Goal: Download file/media: Download file/media

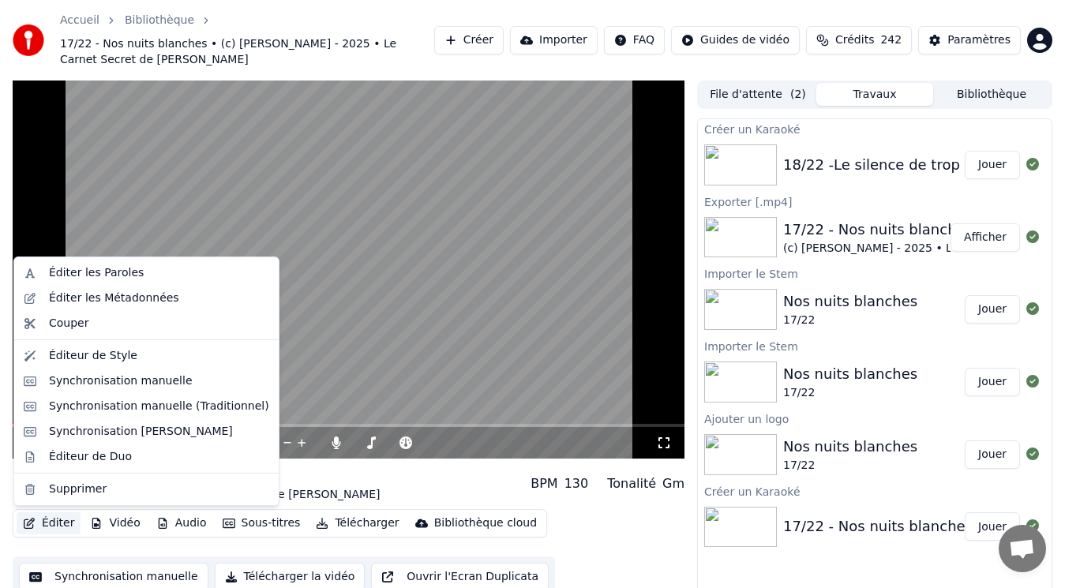
click at [58, 521] on button "Éditer" at bounding box center [49, 524] width 64 height 22
click at [117, 299] on div "Éditer les Métadonnées" at bounding box center [114, 299] width 130 height 16
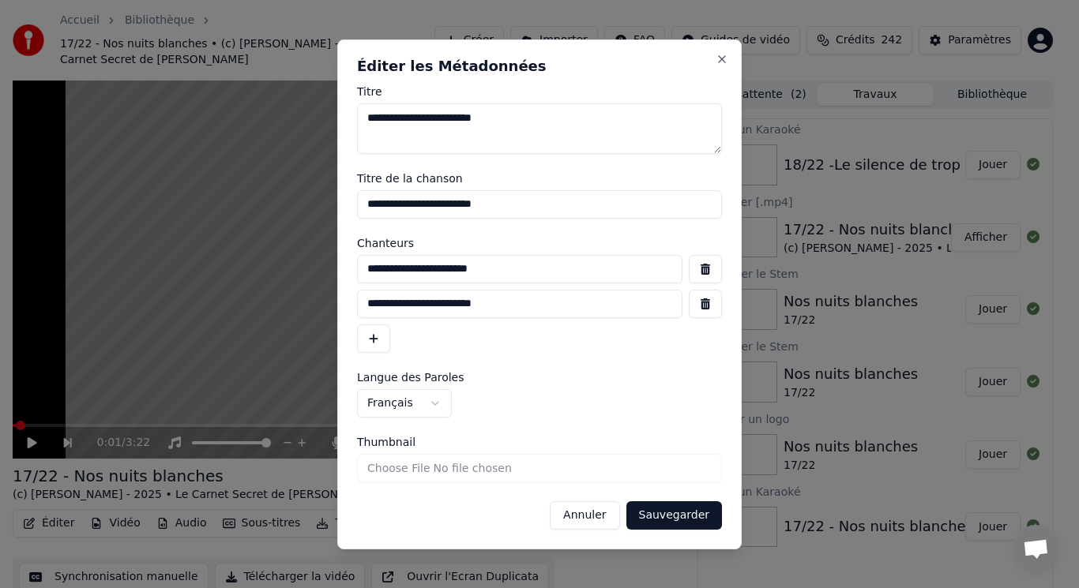
drag, startPoint x: 530, startPoint y: 210, endPoint x: 296, endPoint y: 239, distance: 235.5
click at [296, 239] on body "**********" at bounding box center [532, 294] width 1065 height 588
drag, startPoint x: 513, startPoint y: 271, endPoint x: 280, endPoint y: 282, distance: 232.5
click at [282, 282] on body "**********" at bounding box center [532, 294] width 1065 height 588
drag, startPoint x: 612, startPoint y: 513, endPoint x: 611, endPoint y: 503, distance: 10.3
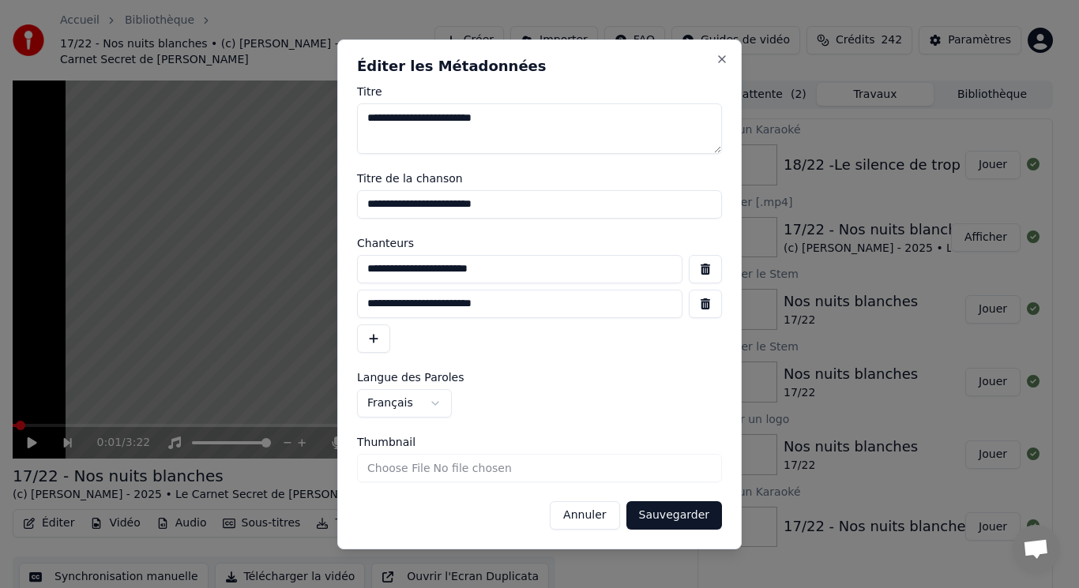
click at [612, 513] on button "Annuler" at bounding box center [585, 516] width 70 height 28
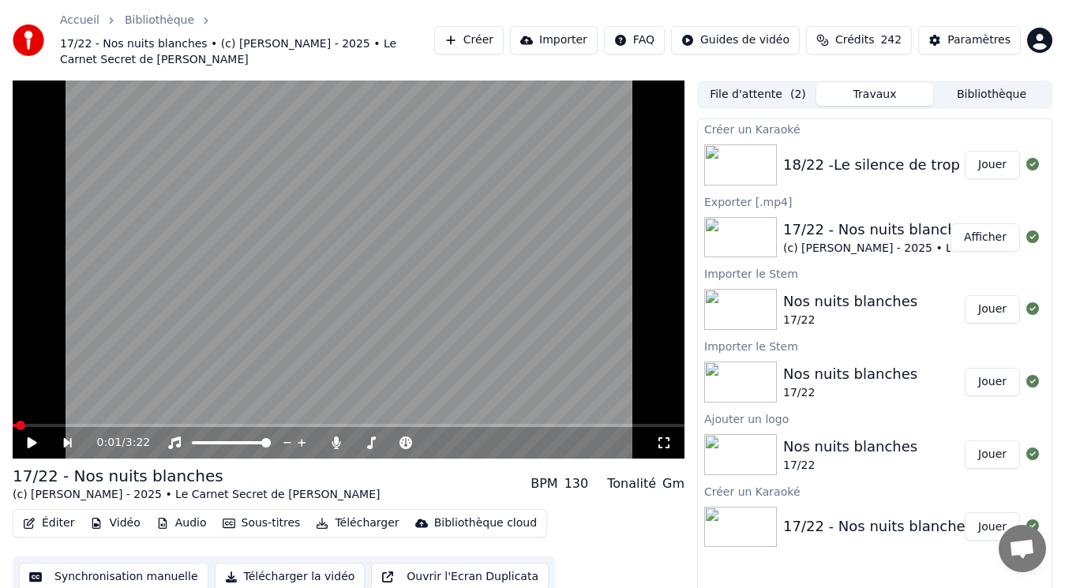
click at [776, 167] on img at bounding box center [741, 165] width 73 height 41
click at [818, 168] on div "18/22 -Le silence de trop" at bounding box center [872, 165] width 177 height 22
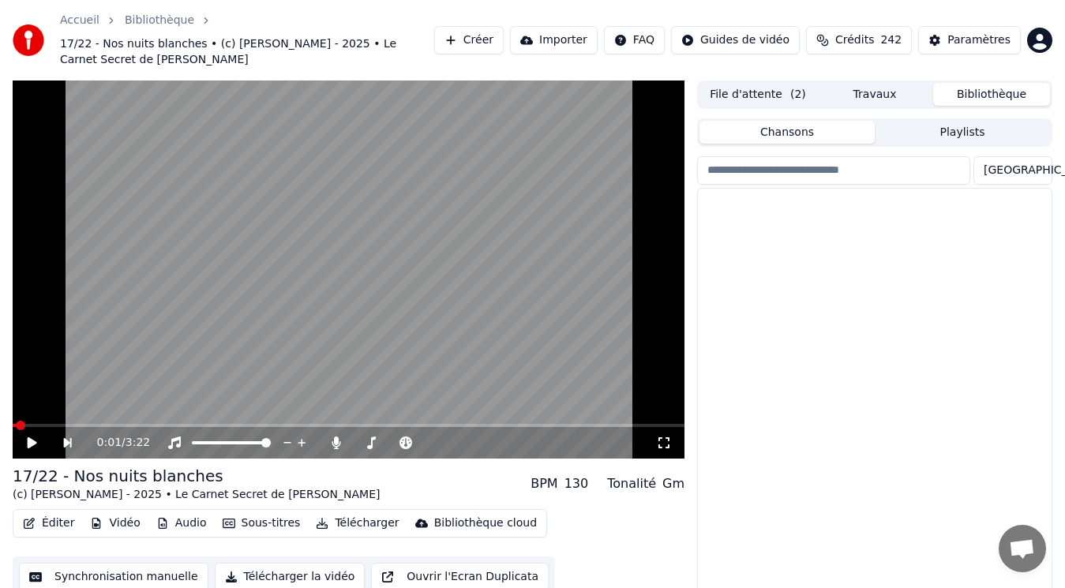
click at [964, 95] on button "Bibliothèque" at bounding box center [992, 94] width 117 height 23
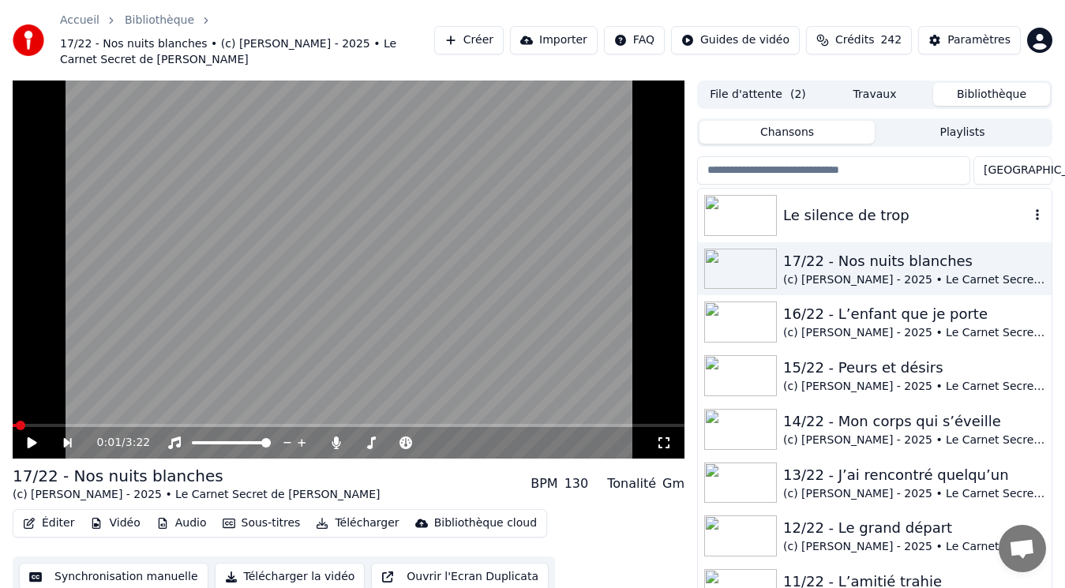
click at [841, 217] on div "Le silence de trop" at bounding box center [907, 216] width 246 height 22
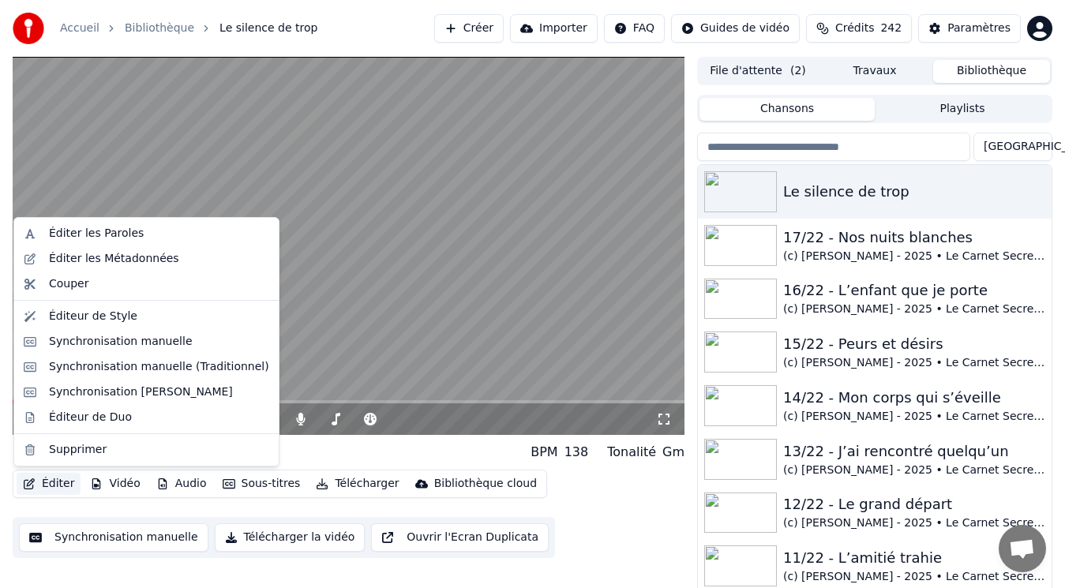
click at [58, 480] on button "Éditer" at bounding box center [49, 484] width 64 height 22
click at [100, 256] on div "Éditer les Métadonnées" at bounding box center [114, 259] width 130 height 16
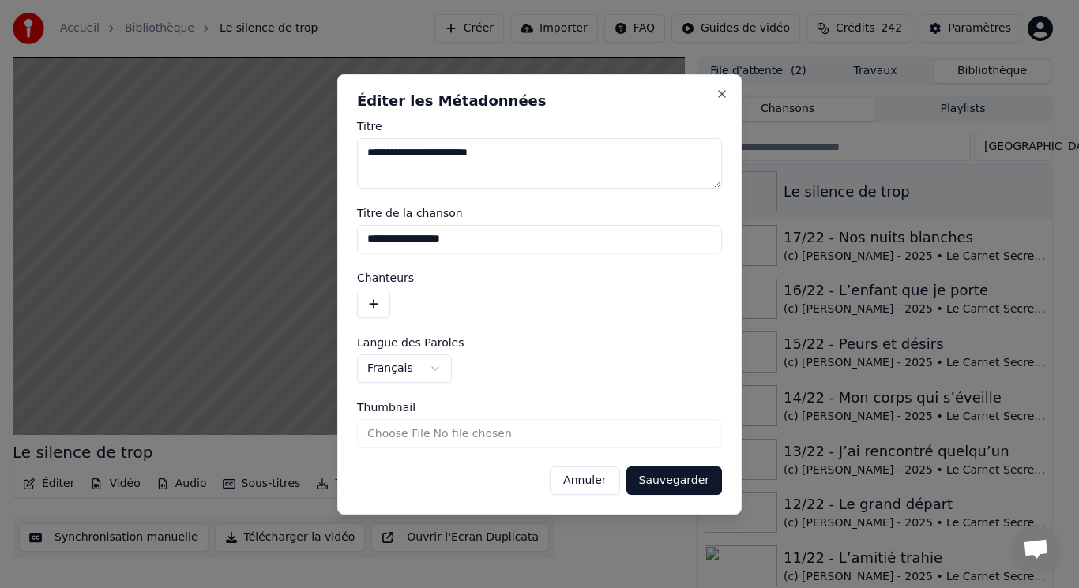
click at [380, 304] on button "button" at bounding box center [373, 304] width 33 height 28
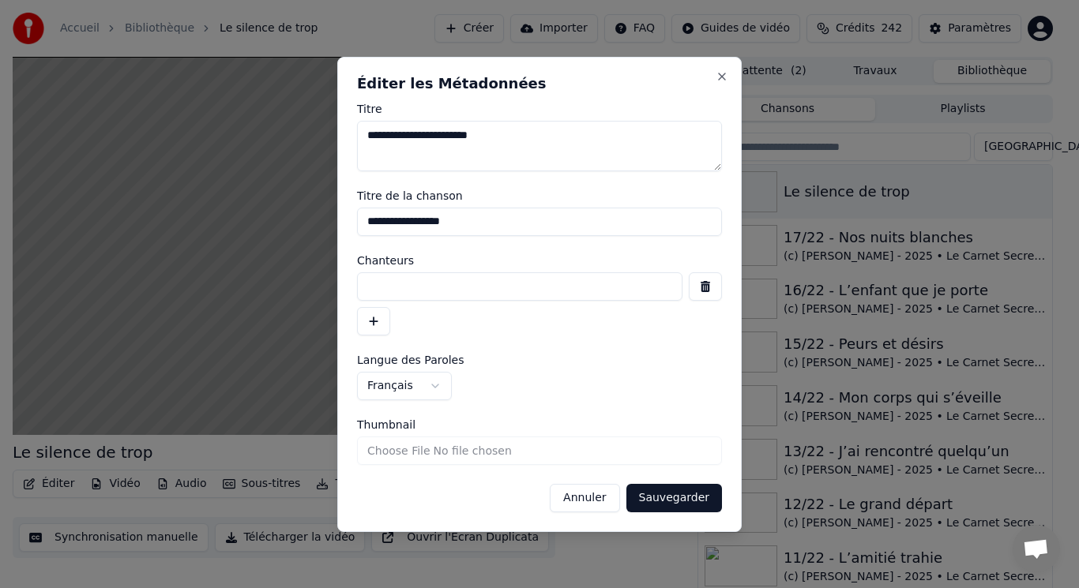
paste input "**********"
type input "**********"
click at [679, 495] on button "Sauvegarder" at bounding box center [674, 498] width 96 height 28
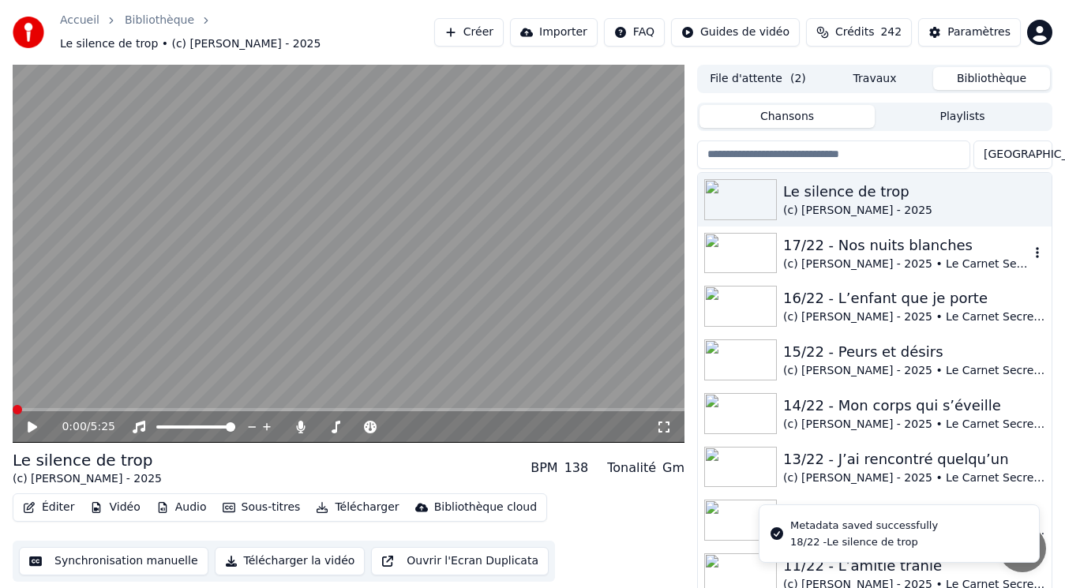
click at [906, 237] on div "17/22 - Nos nuits blanches" at bounding box center [907, 246] width 246 height 22
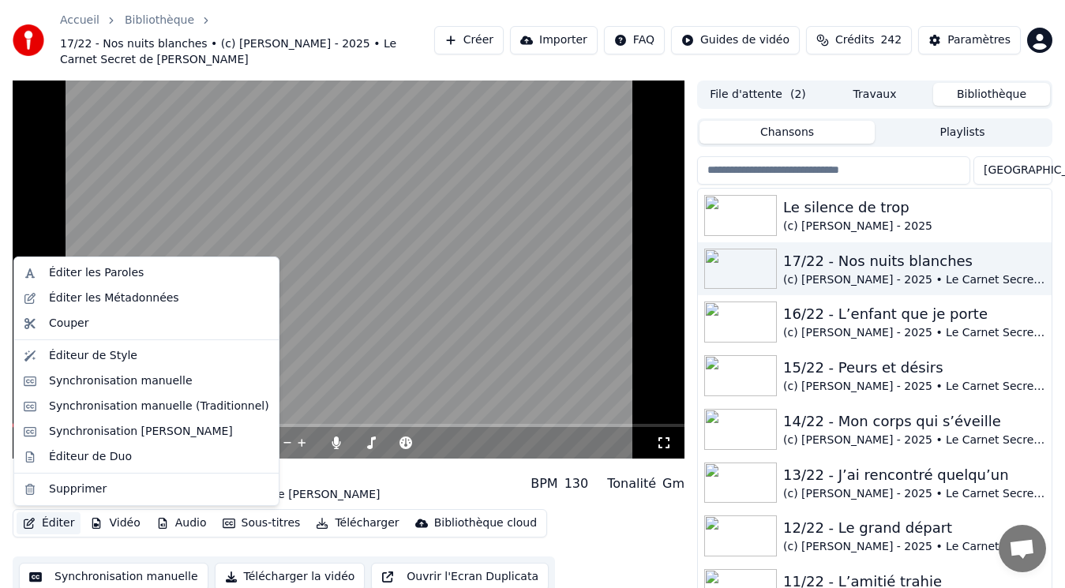
click at [62, 526] on button "Éditer" at bounding box center [49, 524] width 64 height 22
click at [136, 299] on div "Éditer les Métadonnées" at bounding box center [114, 299] width 130 height 16
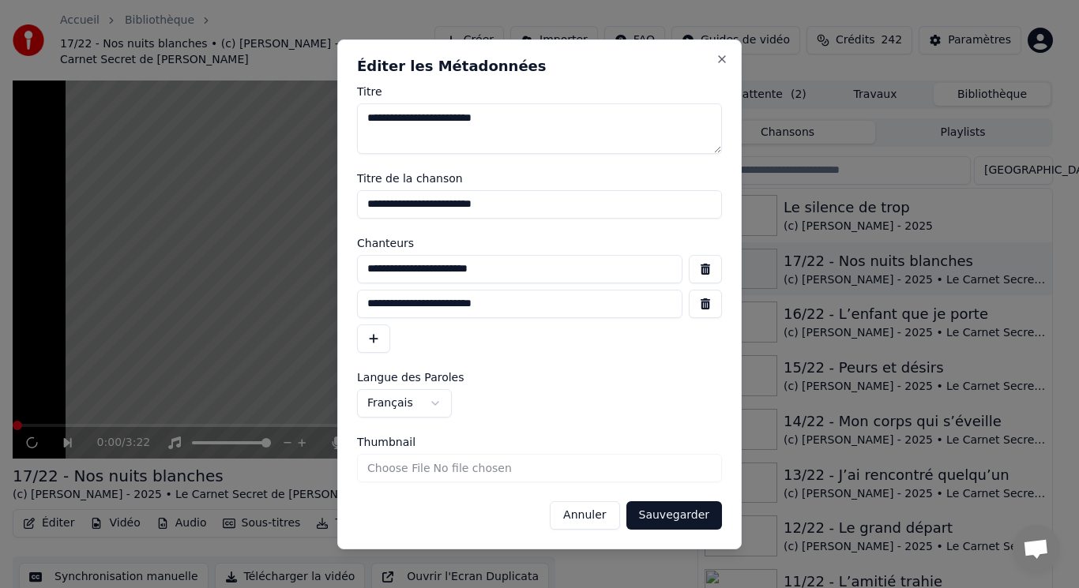
drag, startPoint x: 528, startPoint y: 311, endPoint x: 280, endPoint y: 317, distance: 247.3
click at [280, 317] on body "Accueil Bibliothèque 17/22 - Nos nuits blanches • (c) [PERSON_NAME] - 2025 • Le…" at bounding box center [532, 294] width 1065 height 588
click at [610, 516] on button "Annuler" at bounding box center [585, 516] width 70 height 28
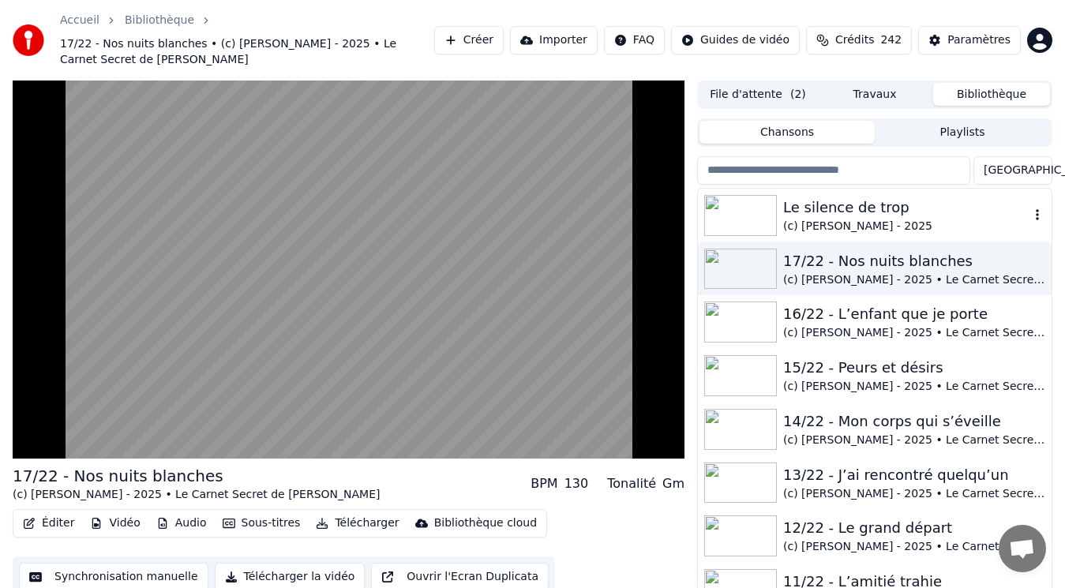
click at [834, 216] on div "Le silence de trop" at bounding box center [907, 208] width 246 height 22
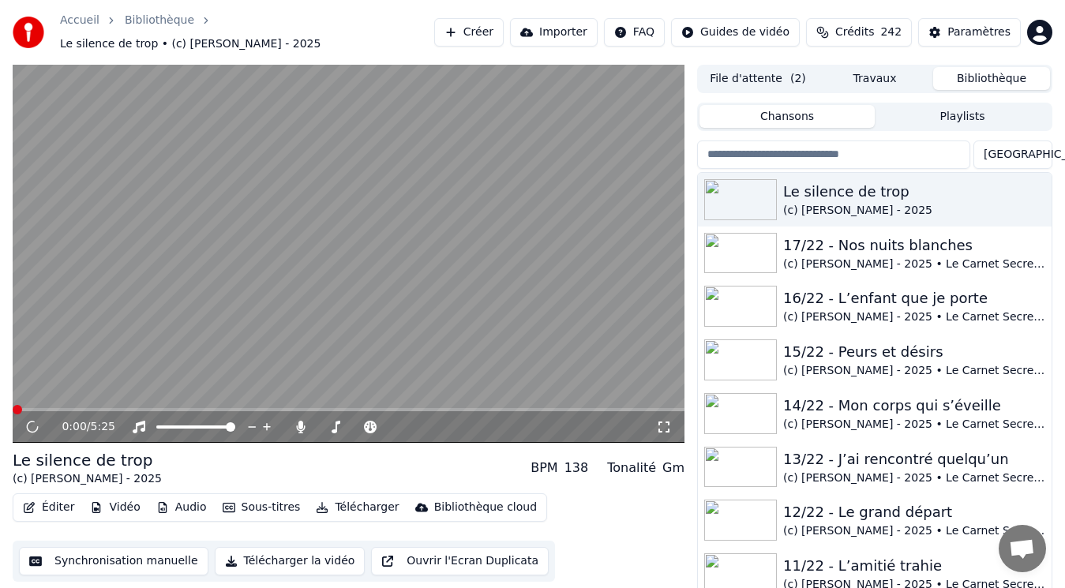
click at [56, 502] on button "Éditer" at bounding box center [49, 508] width 64 height 22
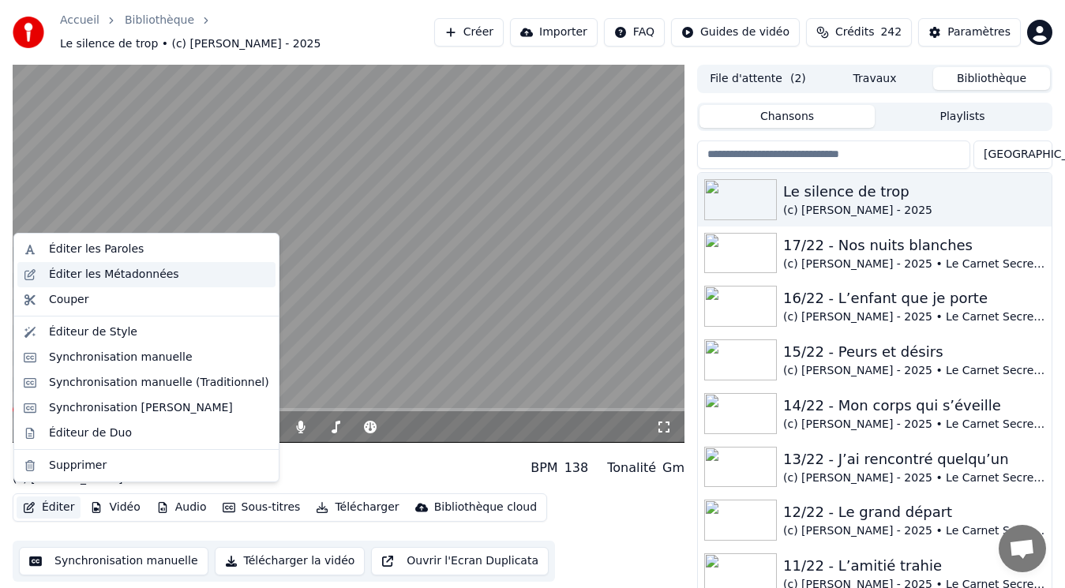
click at [106, 272] on div "Éditer les Métadonnées" at bounding box center [114, 275] width 130 height 16
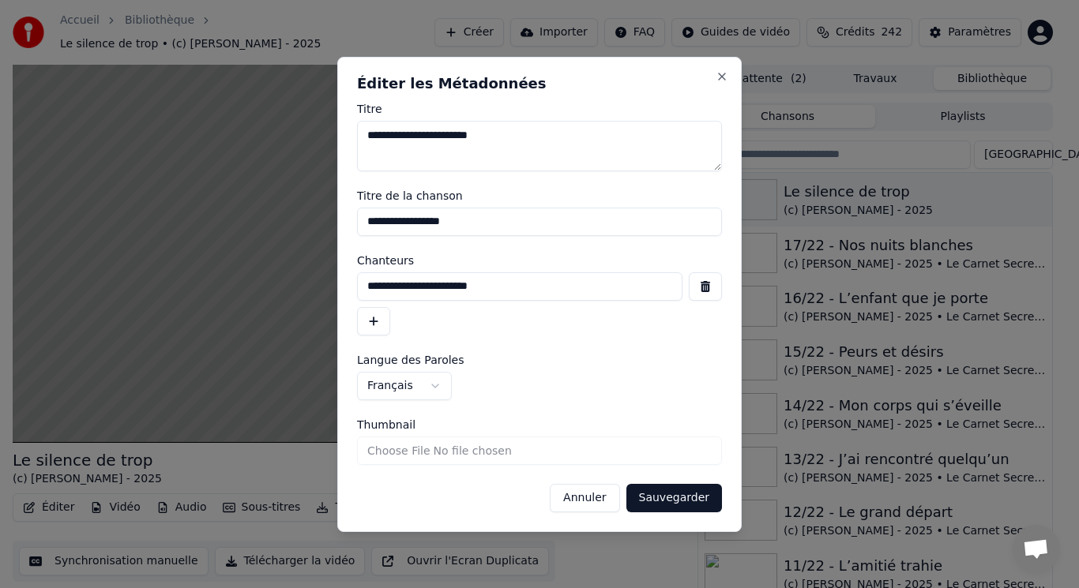
click at [377, 325] on button "button" at bounding box center [373, 321] width 33 height 28
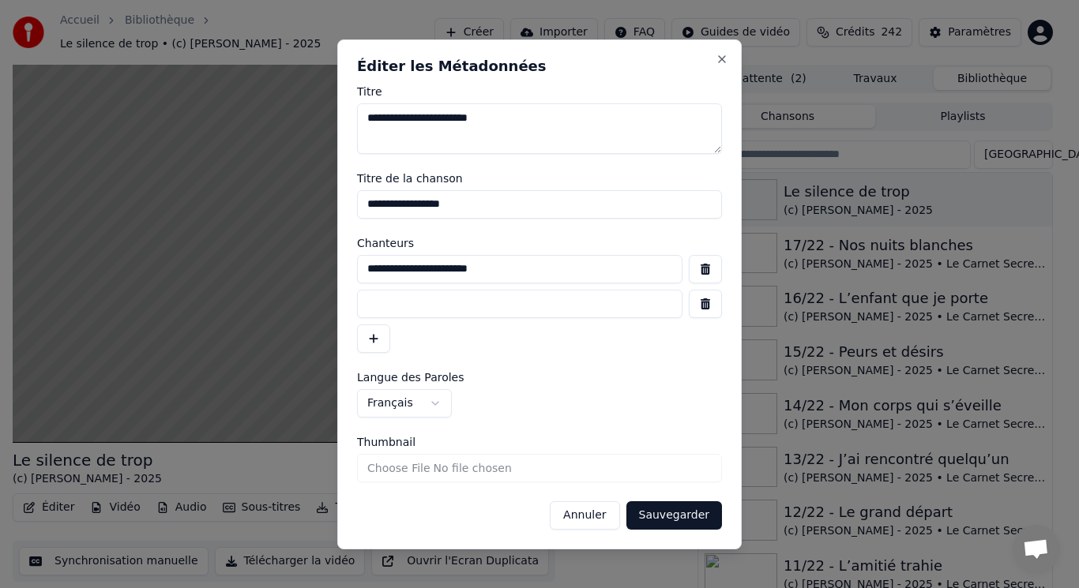
paste input "**********"
type input "**********"
click at [675, 514] on button "Sauvegarder" at bounding box center [674, 516] width 96 height 28
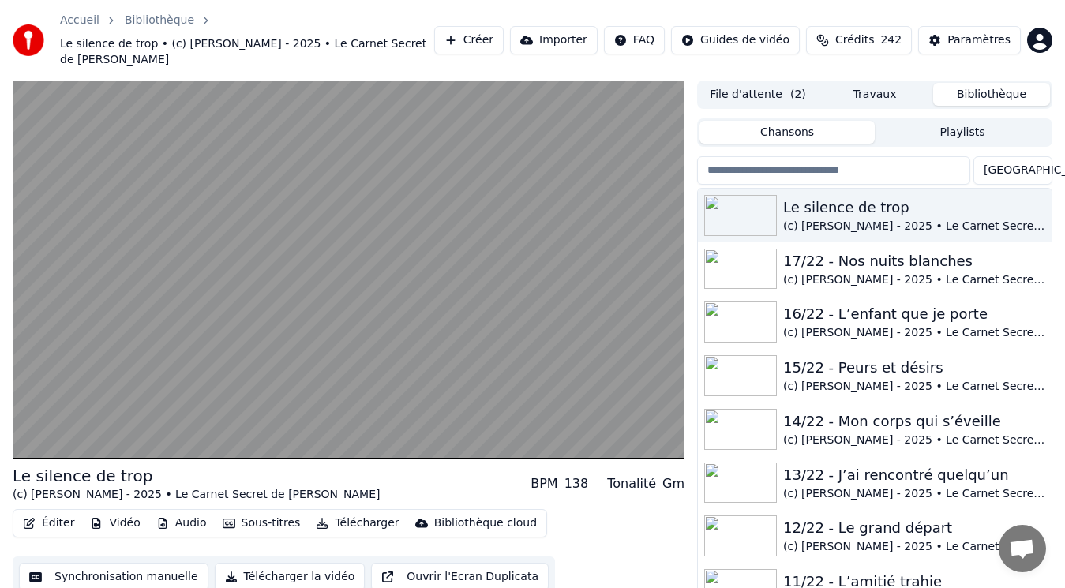
click at [51, 513] on button "Éditer" at bounding box center [49, 524] width 64 height 22
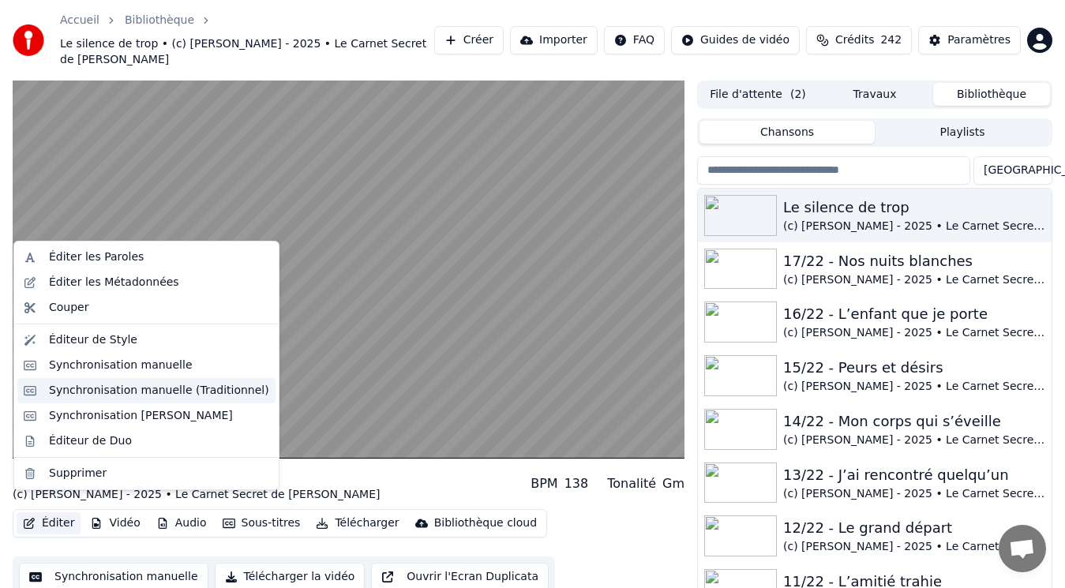
click at [116, 397] on div "Synchronisation manuelle (Traditionnel)" at bounding box center [159, 391] width 220 height 16
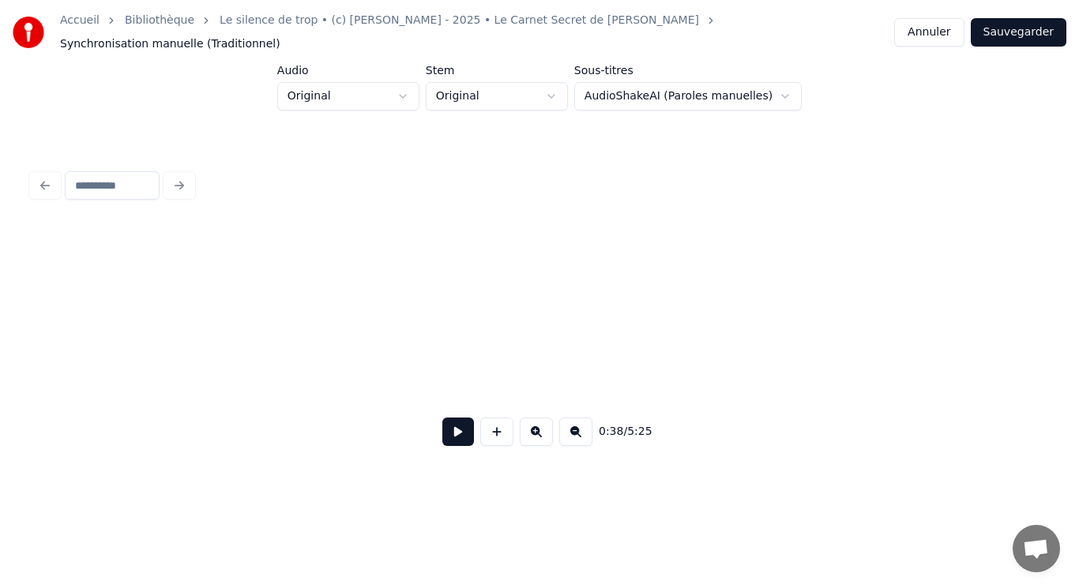
scroll to position [0, 1533]
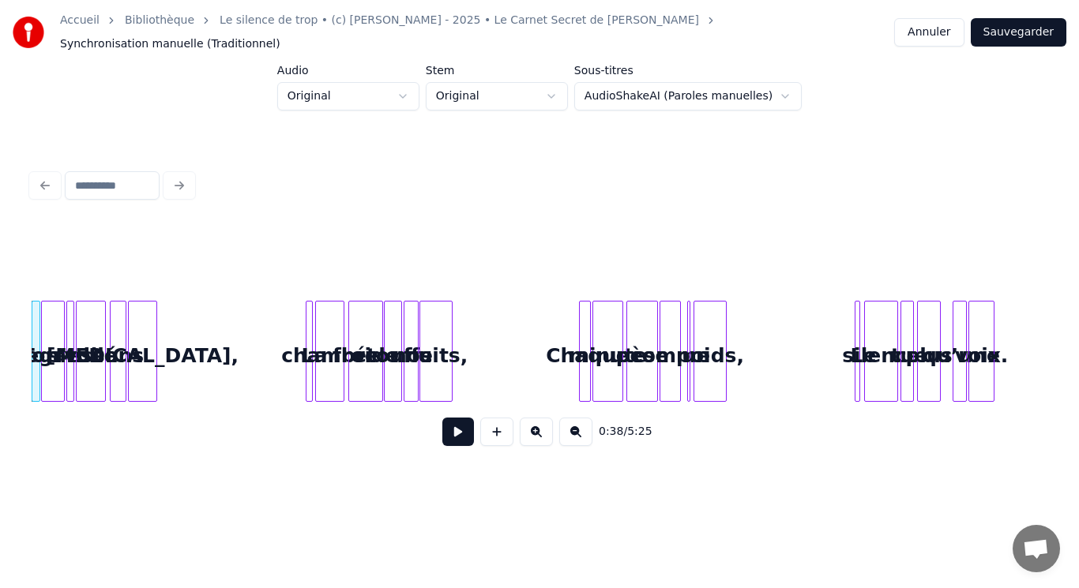
click at [462, 434] on button at bounding box center [458, 432] width 32 height 28
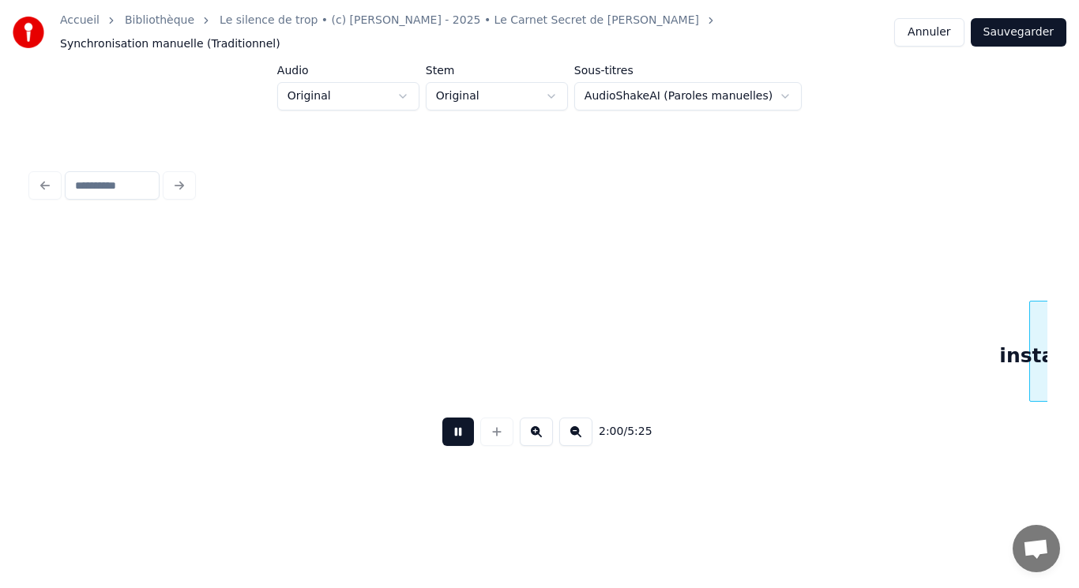
scroll to position [0, 4745]
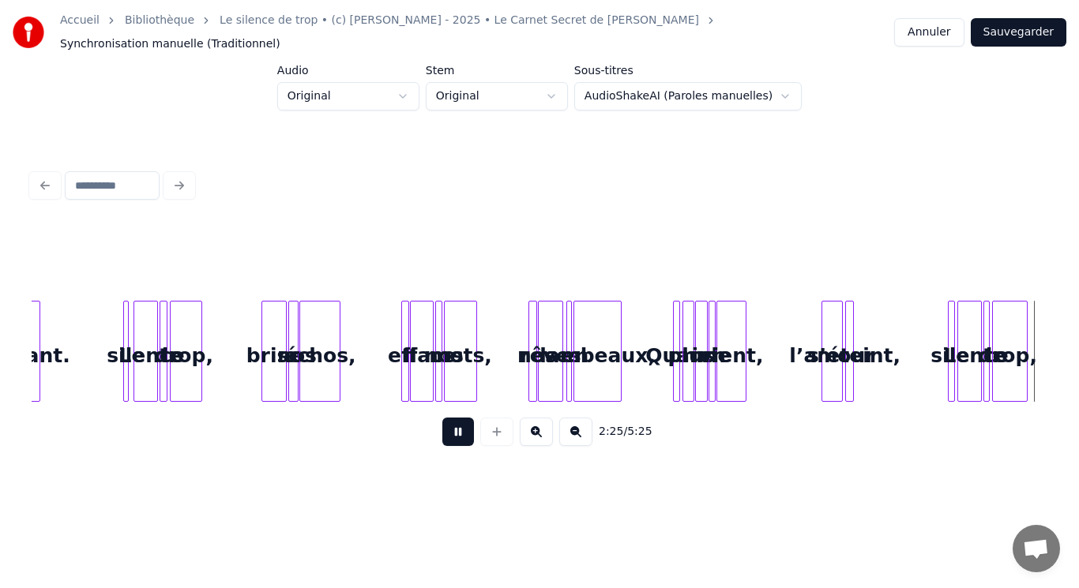
click at [457, 436] on button at bounding box center [458, 432] width 32 height 28
click at [538, 430] on button at bounding box center [536, 432] width 33 height 28
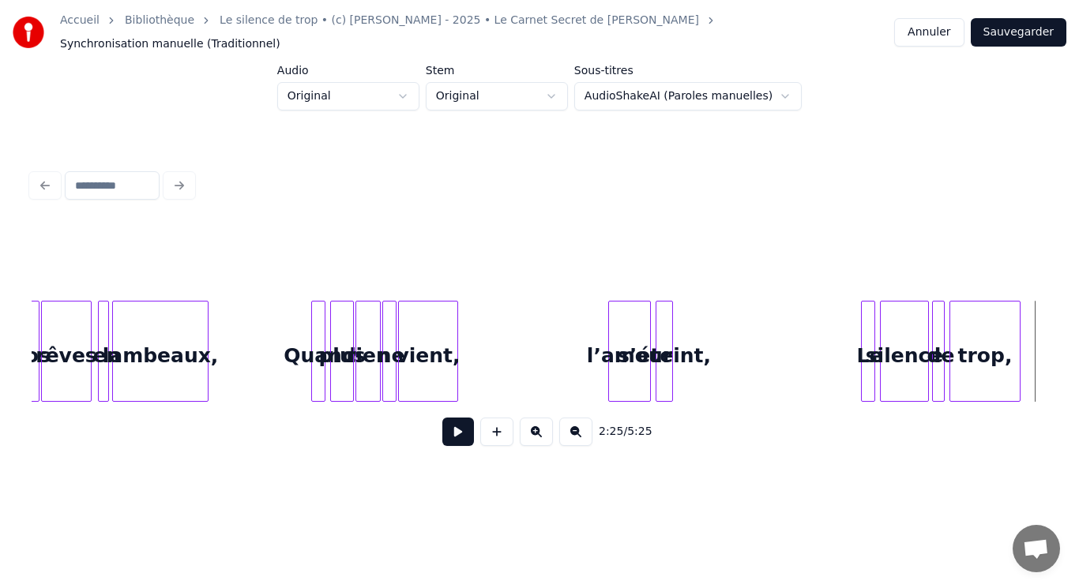
click at [538, 430] on button at bounding box center [536, 432] width 33 height 28
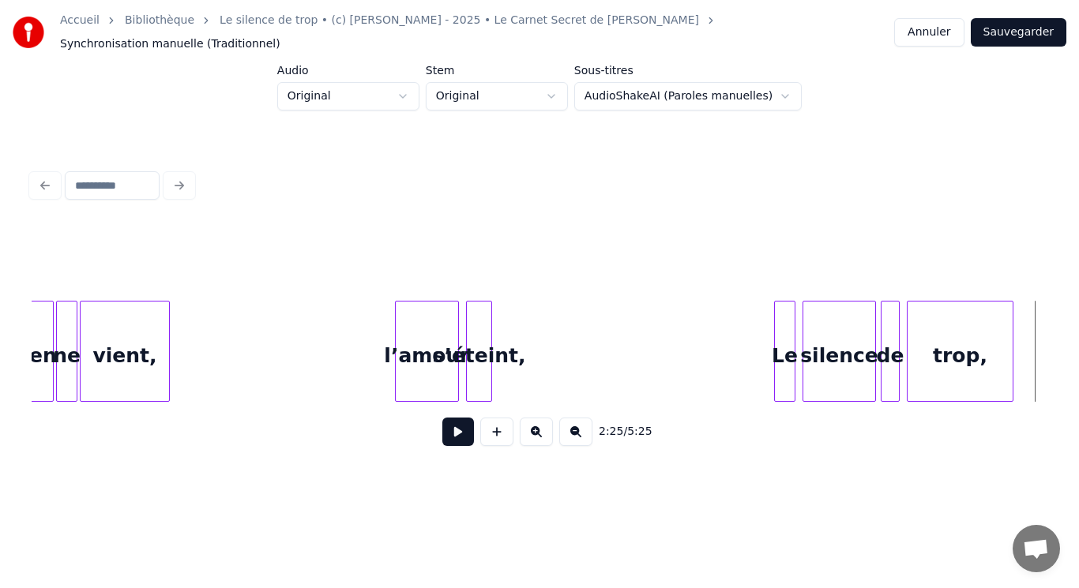
click at [422, 358] on div "l’amour" at bounding box center [427, 355] width 62 height 107
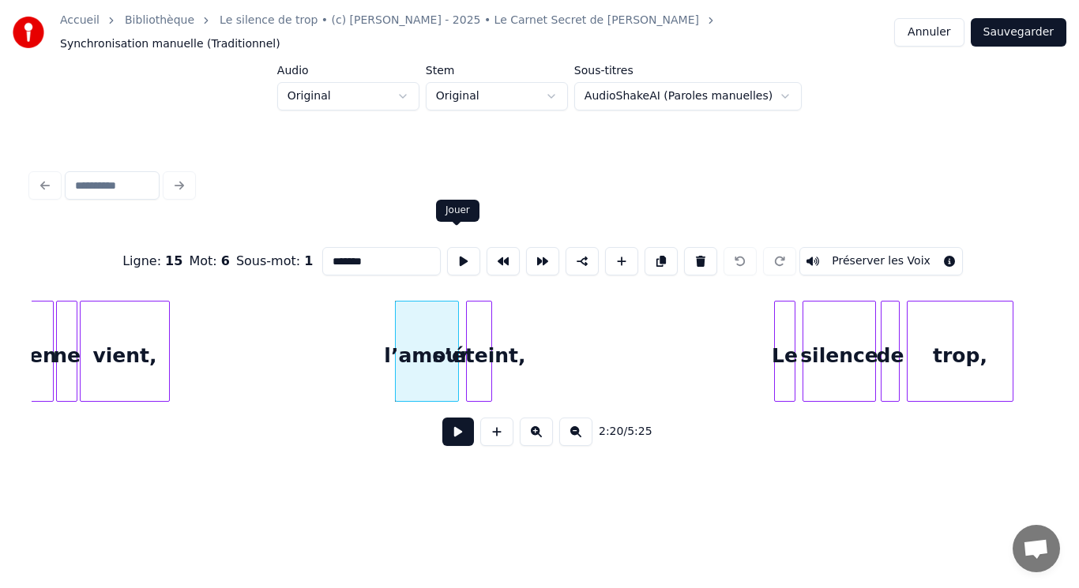
click at [456, 249] on button at bounding box center [463, 261] width 33 height 28
click at [460, 250] on button at bounding box center [463, 261] width 33 height 28
click at [483, 337] on div "s’éteint," at bounding box center [479, 355] width 24 height 107
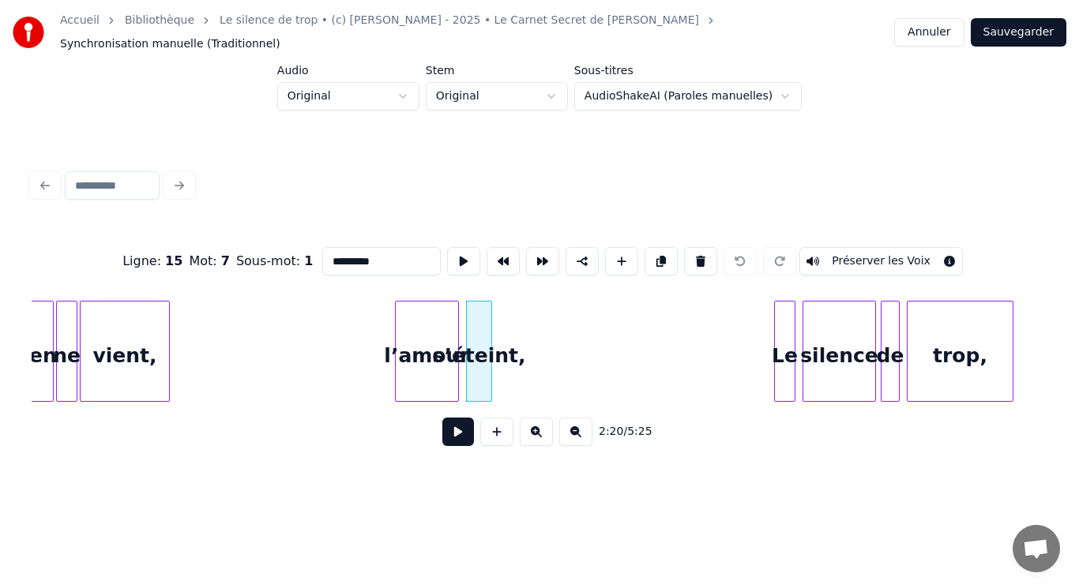
click at [450, 247] on button at bounding box center [463, 261] width 33 height 28
click at [509, 320] on div "s’éteint," at bounding box center [506, 355] width 24 height 107
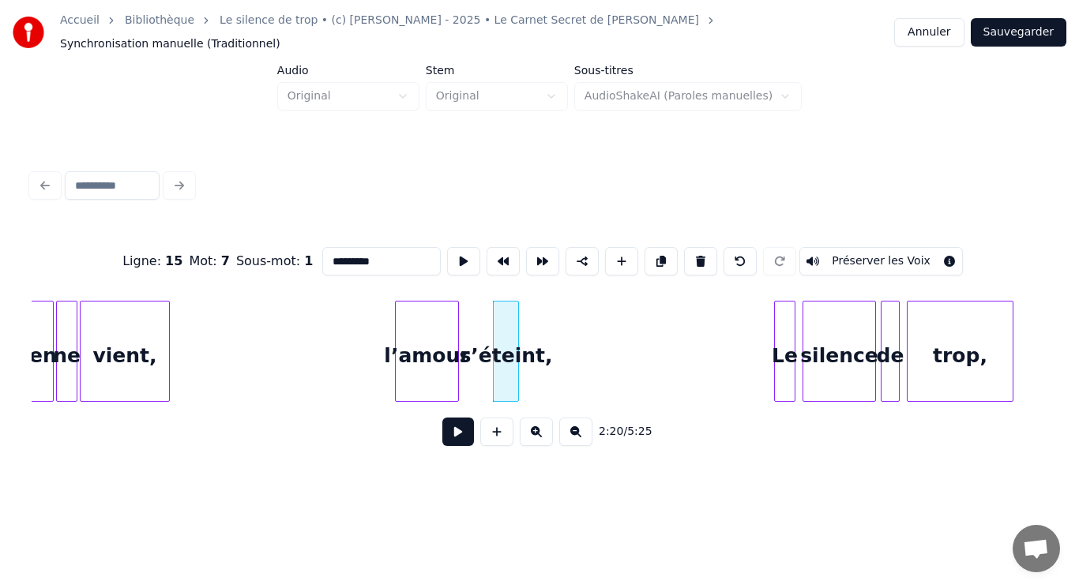
click at [514, 326] on div at bounding box center [515, 352] width 5 height 100
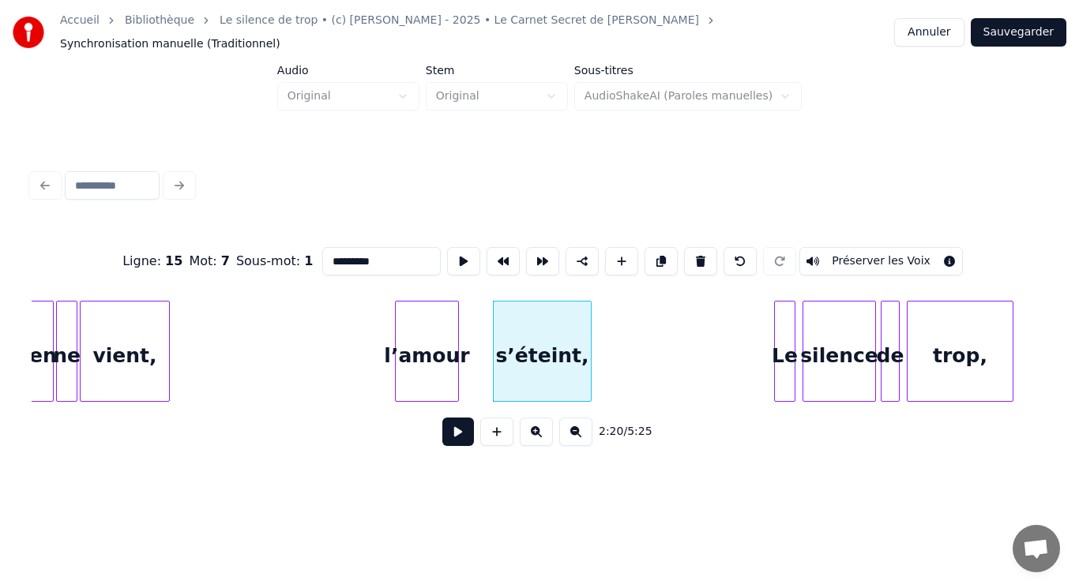
click at [588, 331] on div at bounding box center [588, 352] width 5 height 100
click at [554, 354] on div "s’éteint," at bounding box center [543, 355] width 99 height 107
click at [458, 252] on button at bounding box center [463, 261] width 33 height 28
click at [460, 253] on button at bounding box center [463, 261] width 33 height 28
click at [467, 351] on div at bounding box center [469, 352] width 5 height 100
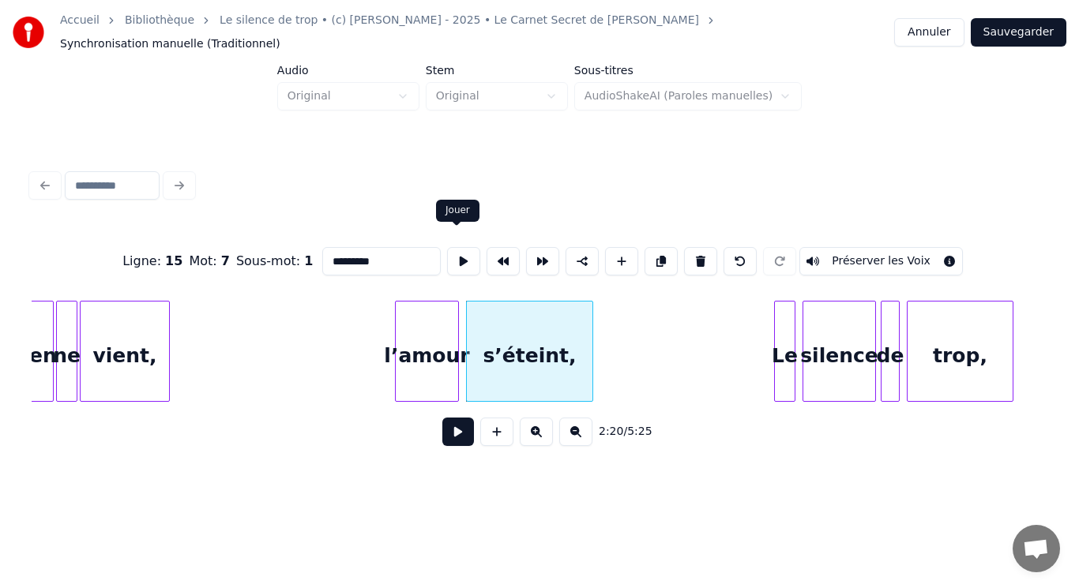
click at [457, 254] on button at bounding box center [463, 261] width 33 height 28
click at [385, 354] on div at bounding box center [386, 352] width 5 height 100
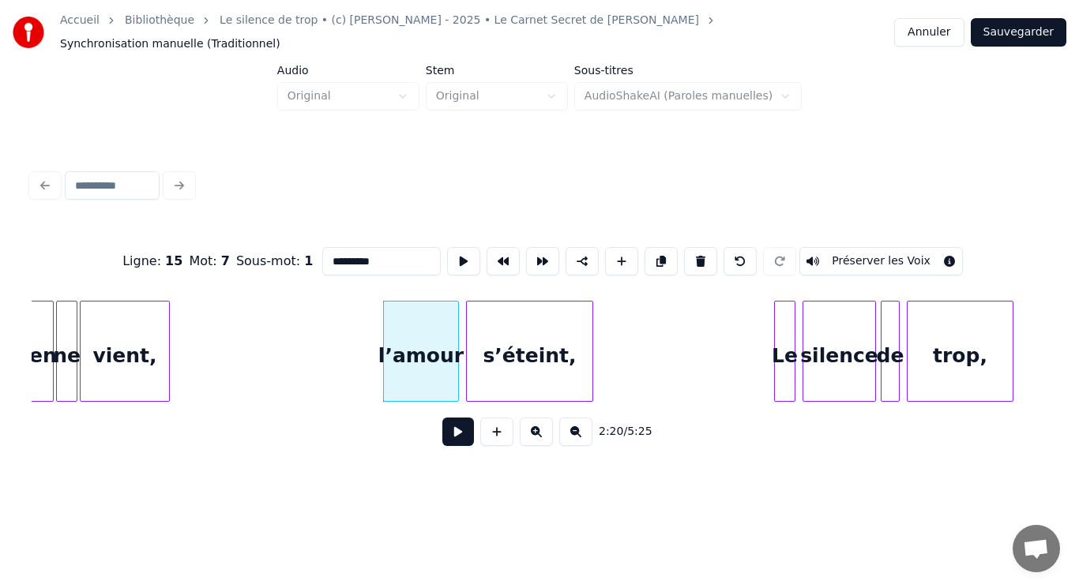
click at [409, 348] on div "l’amour" at bounding box center [421, 355] width 74 height 107
type input "*******"
click at [459, 247] on button at bounding box center [463, 261] width 33 height 28
click at [449, 326] on div at bounding box center [449, 352] width 5 height 100
click at [462, 326] on div at bounding box center [462, 352] width 5 height 100
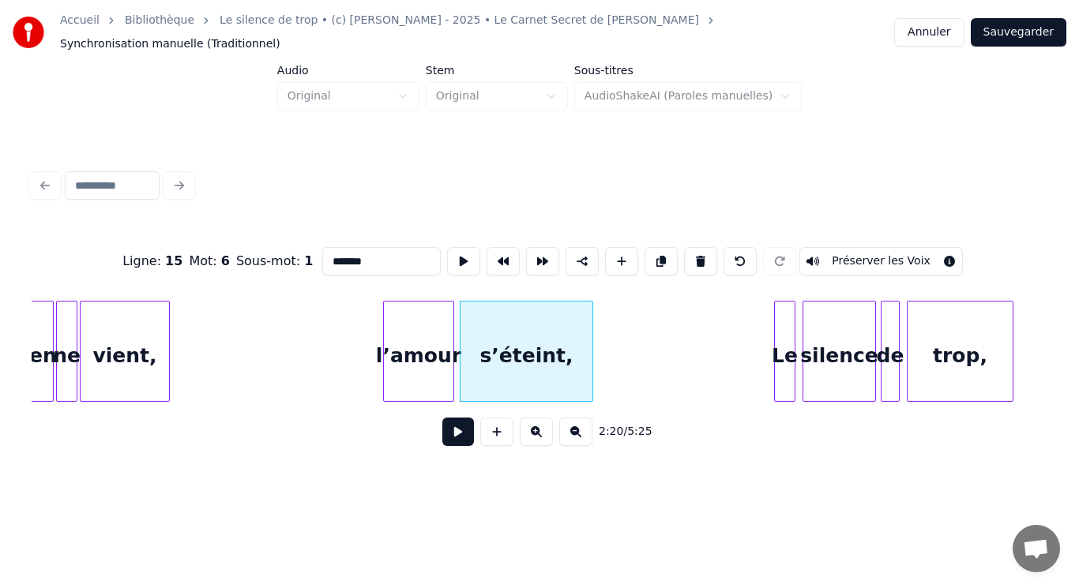
click at [457, 434] on button at bounding box center [458, 432] width 32 height 28
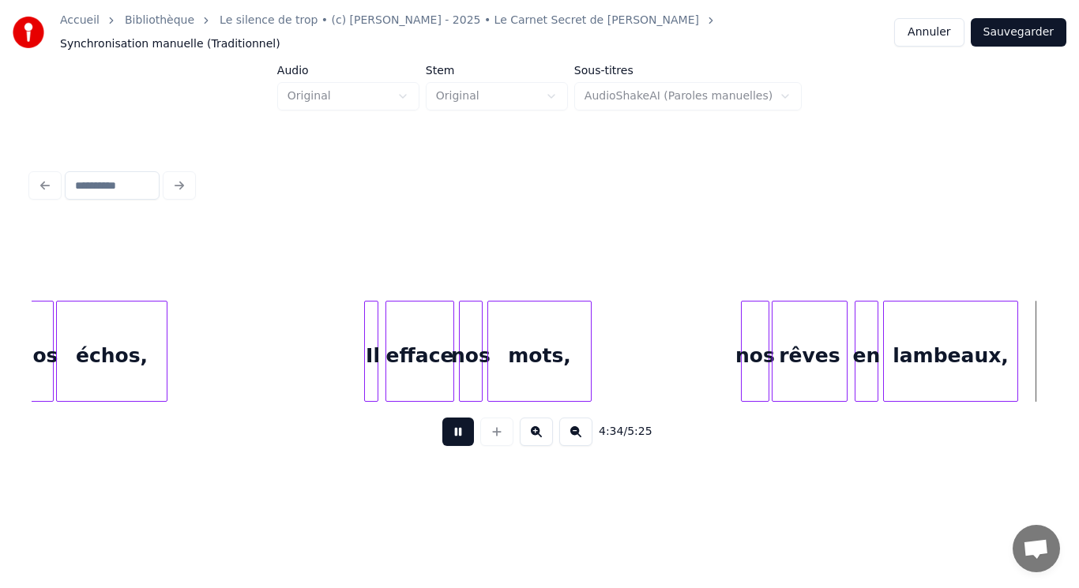
scroll to position [0, 32510]
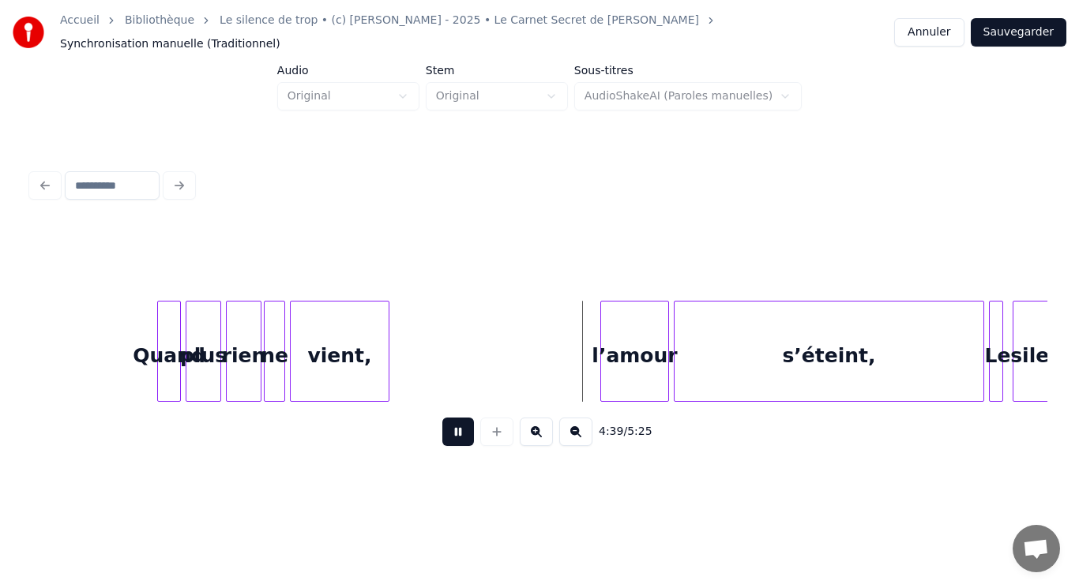
click at [464, 430] on button at bounding box center [458, 432] width 32 height 28
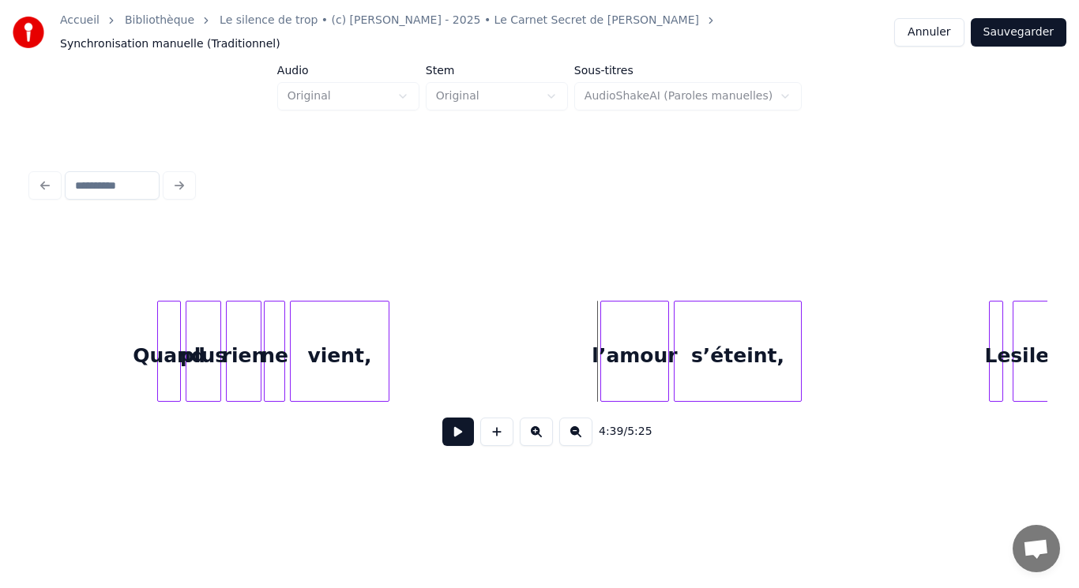
click at [799, 359] on div at bounding box center [798, 352] width 5 height 100
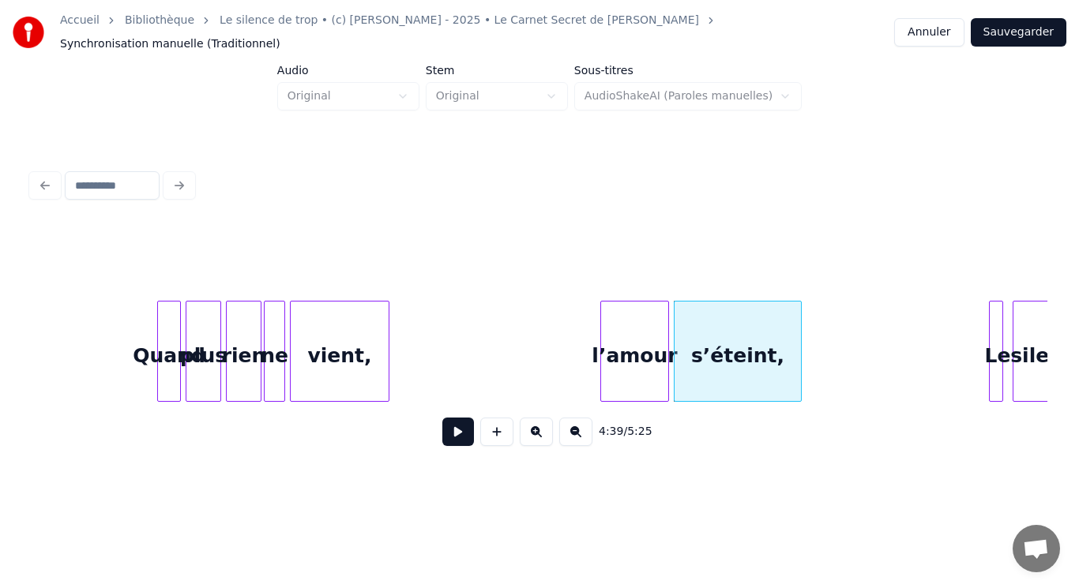
click at [466, 427] on button at bounding box center [458, 432] width 32 height 28
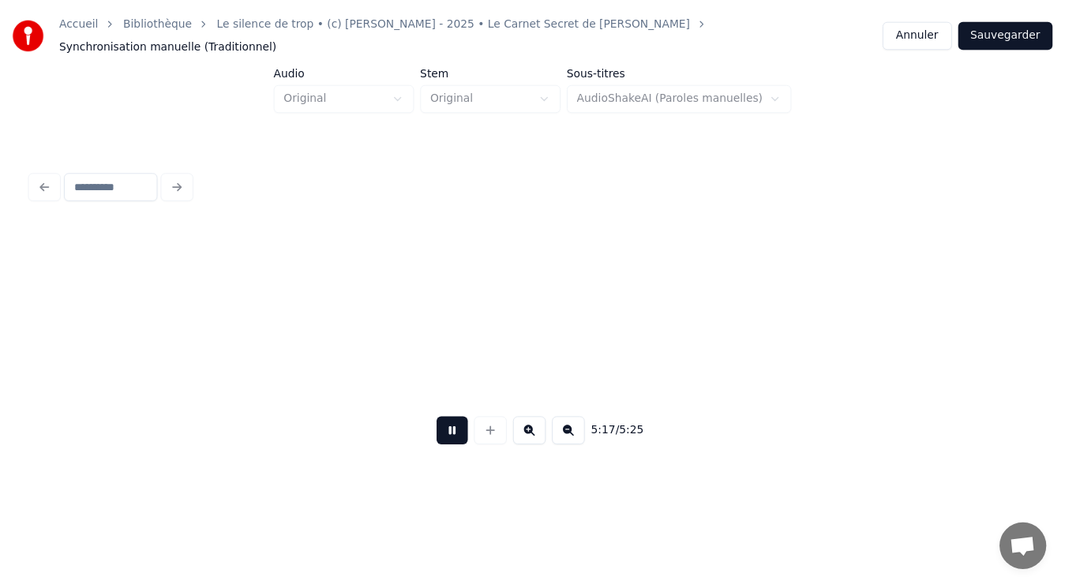
scroll to position [0, 37541]
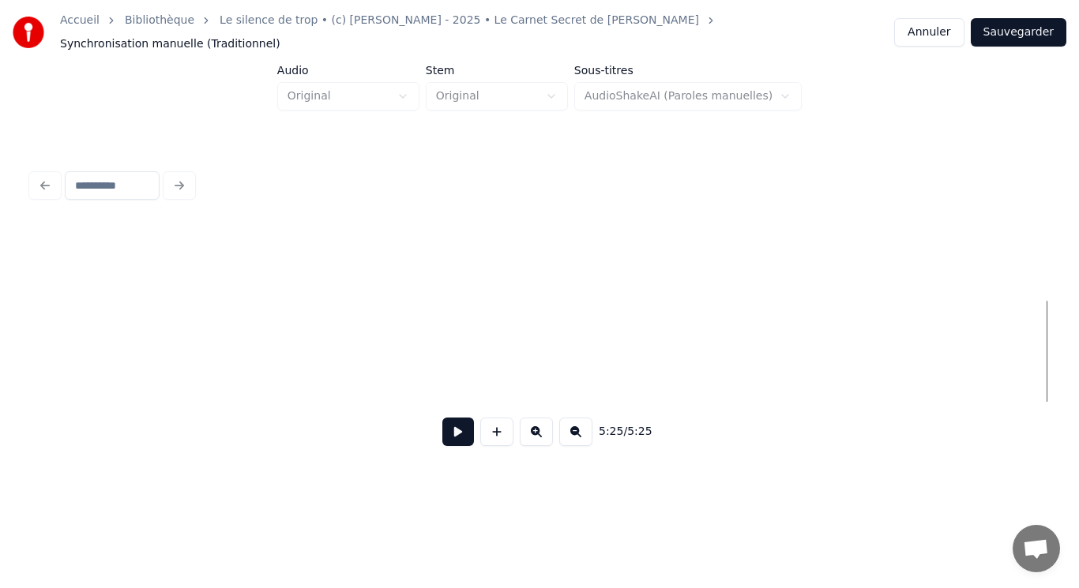
click at [1035, 28] on button "Sauvegarder" at bounding box center [1019, 32] width 96 height 28
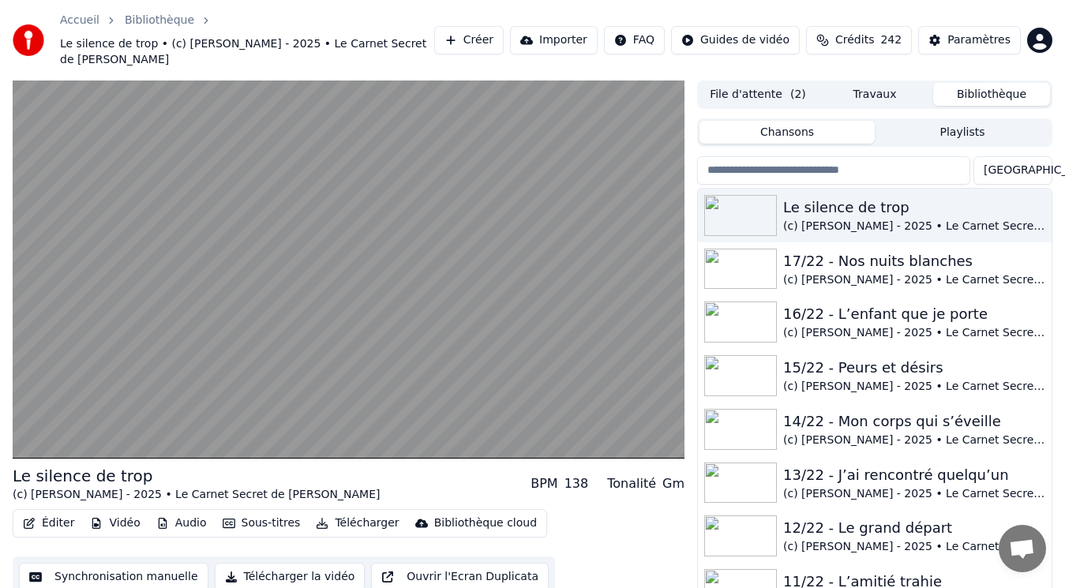
click at [165, 513] on button "Audio" at bounding box center [181, 524] width 63 height 22
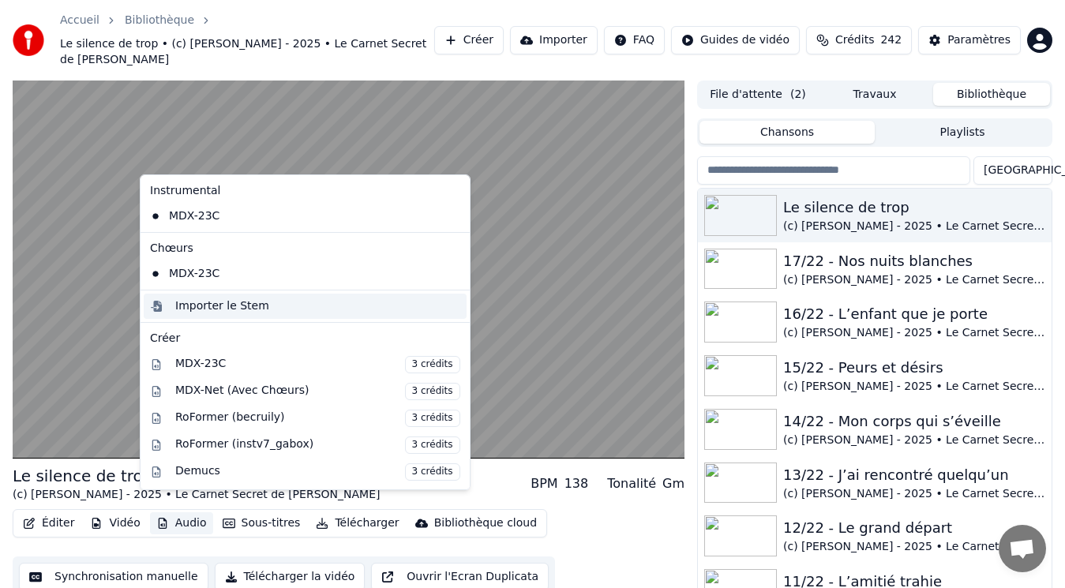
click at [206, 305] on div "Importer le Stem" at bounding box center [222, 307] width 94 height 16
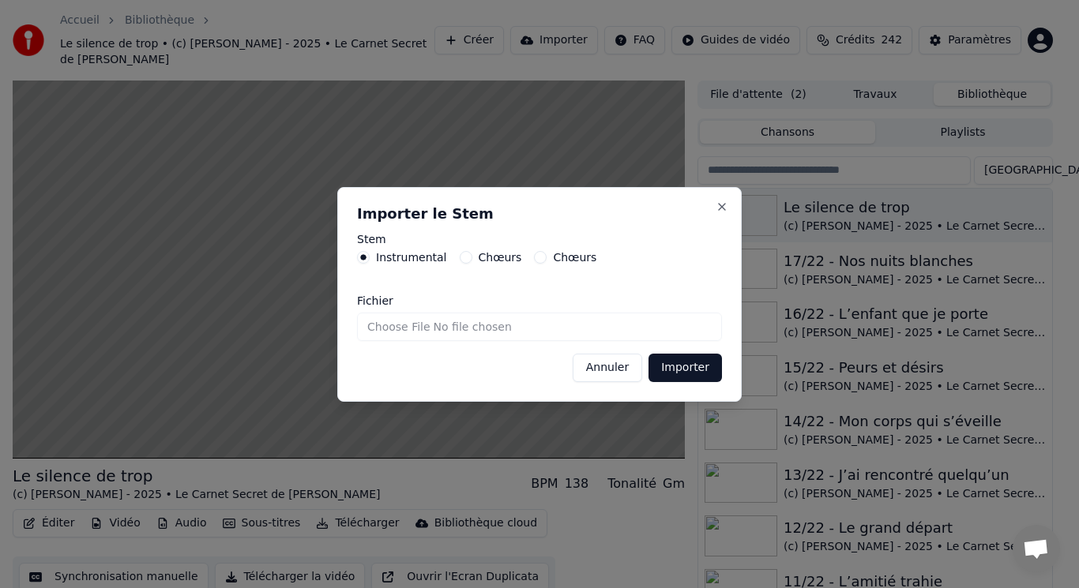
click at [415, 330] on input "Fichier" at bounding box center [539, 327] width 365 height 28
type input "**********"
click at [693, 370] on button "Importer" at bounding box center [684, 368] width 73 height 28
click at [318, 292] on html "Accueil Bibliothèque Le silence de trop • (c) [PERSON_NAME] - 2025 • Le Carnet …" at bounding box center [539, 294] width 1079 height 588
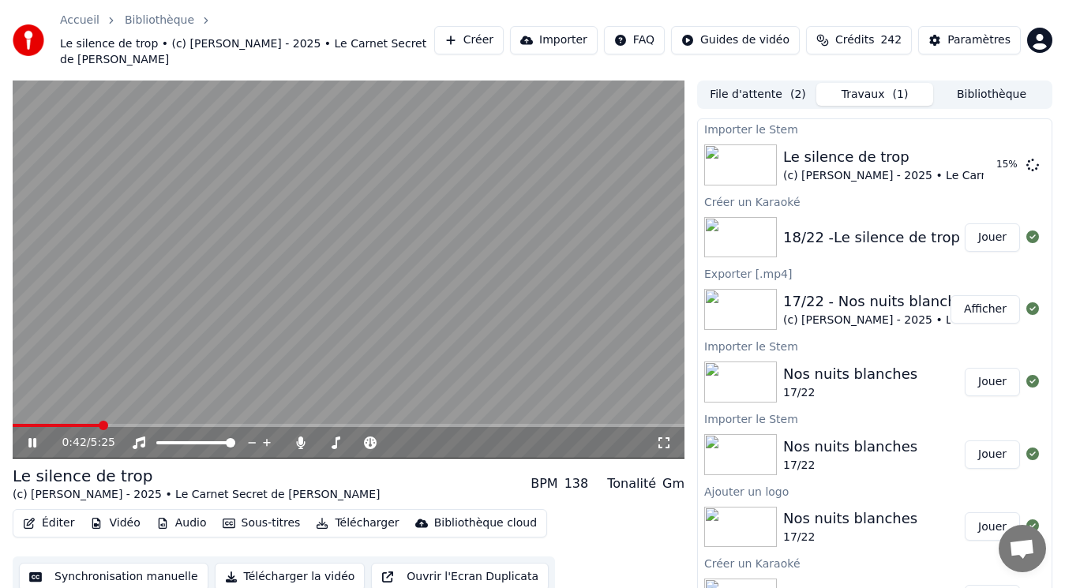
click at [318, 295] on video at bounding box center [349, 270] width 672 height 378
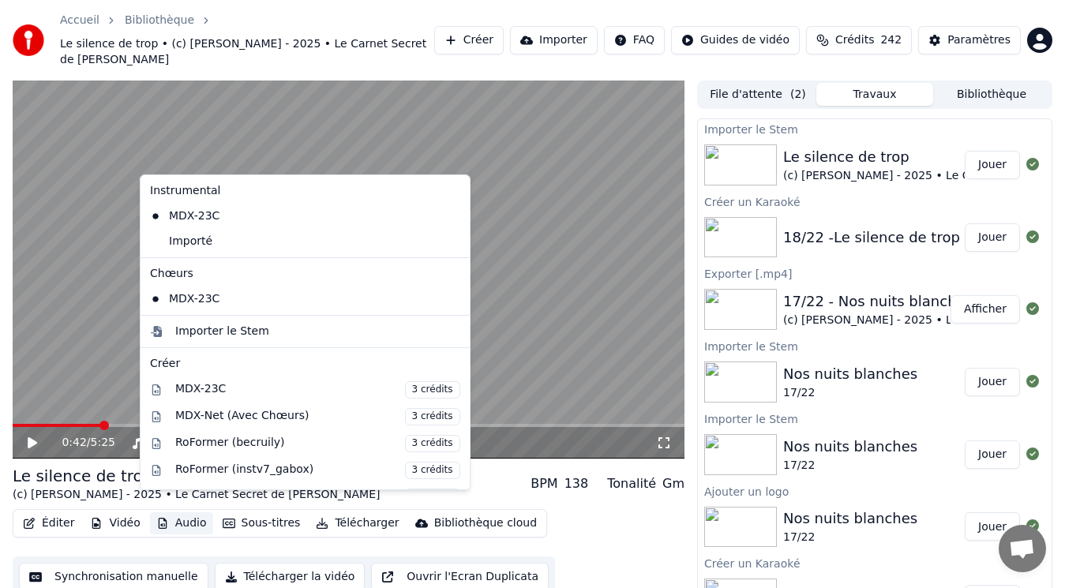
click at [184, 513] on button "Audio" at bounding box center [181, 524] width 63 height 22
click at [248, 330] on div "Importer le Stem" at bounding box center [222, 332] width 94 height 16
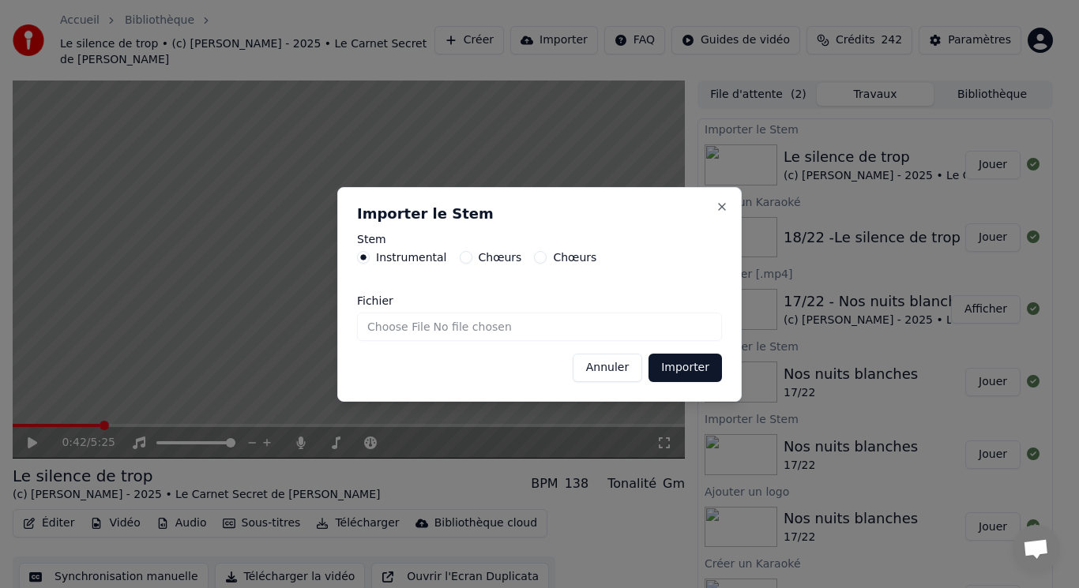
click at [491, 257] on label "Chœurs" at bounding box center [500, 257] width 43 height 11
click at [472, 257] on button "Chœurs" at bounding box center [466, 257] width 13 height 13
drag, startPoint x: 697, startPoint y: 374, endPoint x: 429, endPoint y: 343, distance: 269.6
click at [464, 371] on div "Annuler Importer" at bounding box center [539, 368] width 365 height 28
click at [415, 324] on input "Fichier" at bounding box center [539, 327] width 365 height 28
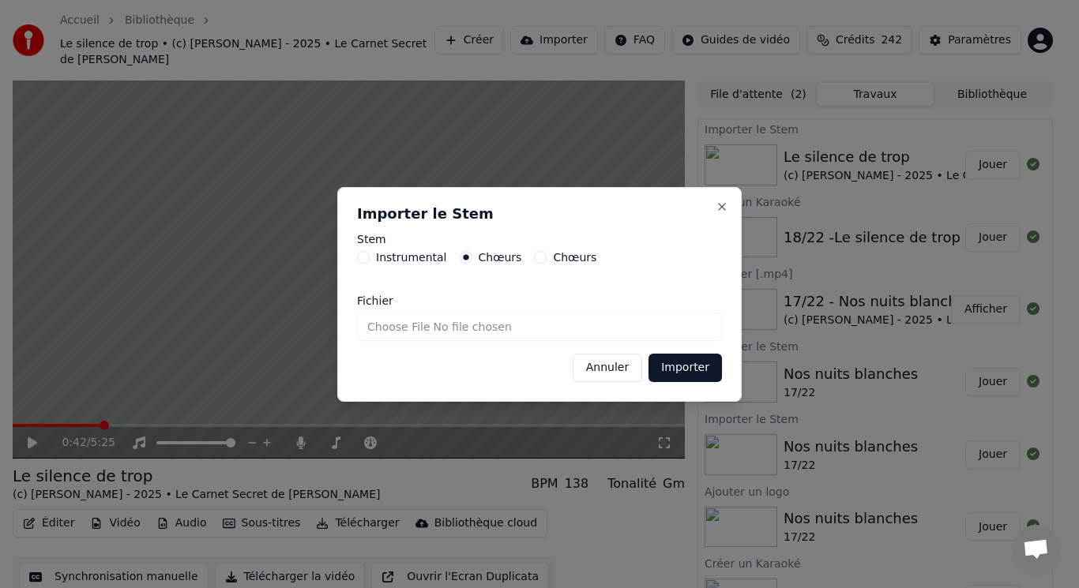
type input "**********"
click at [675, 366] on button "Importer" at bounding box center [684, 368] width 73 height 28
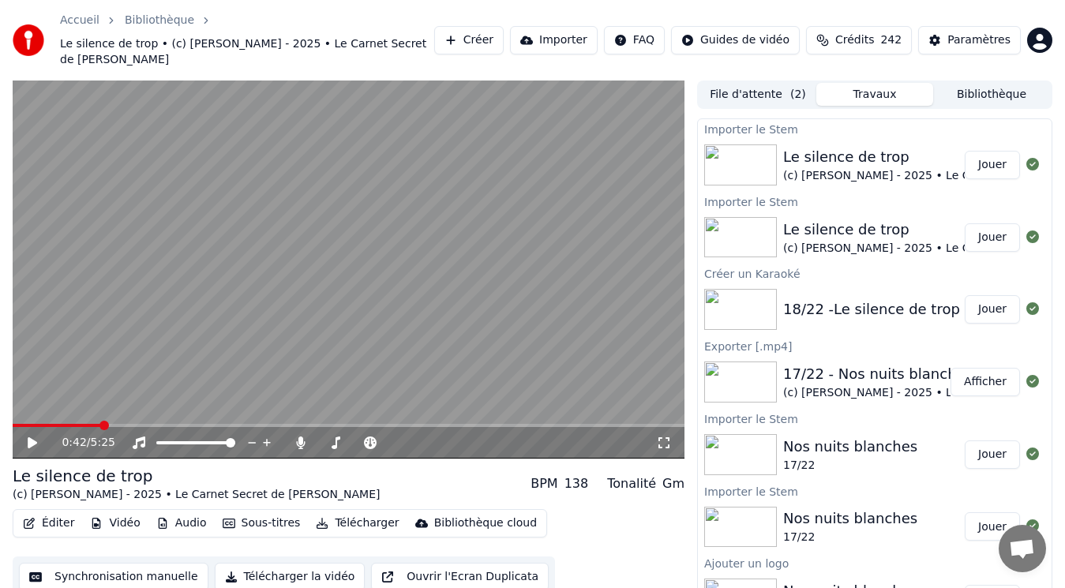
click at [122, 513] on button "Vidéo" at bounding box center [115, 524] width 62 height 22
click at [171, 513] on button "Audio" at bounding box center [181, 524] width 63 height 22
click at [172, 513] on button "Audio" at bounding box center [181, 524] width 63 height 22
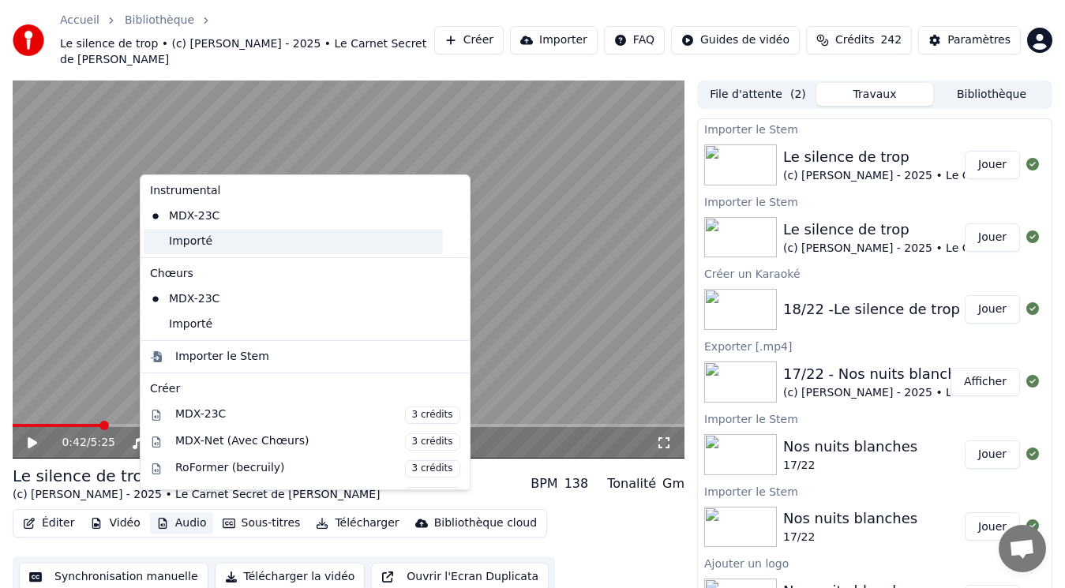
click at [204, 240] on div "Importé" at bounding box center [293, 241] width 299 height 25
click at [193, 513] on button "Audio" at bounding box center [181, 524] width 63 height 22
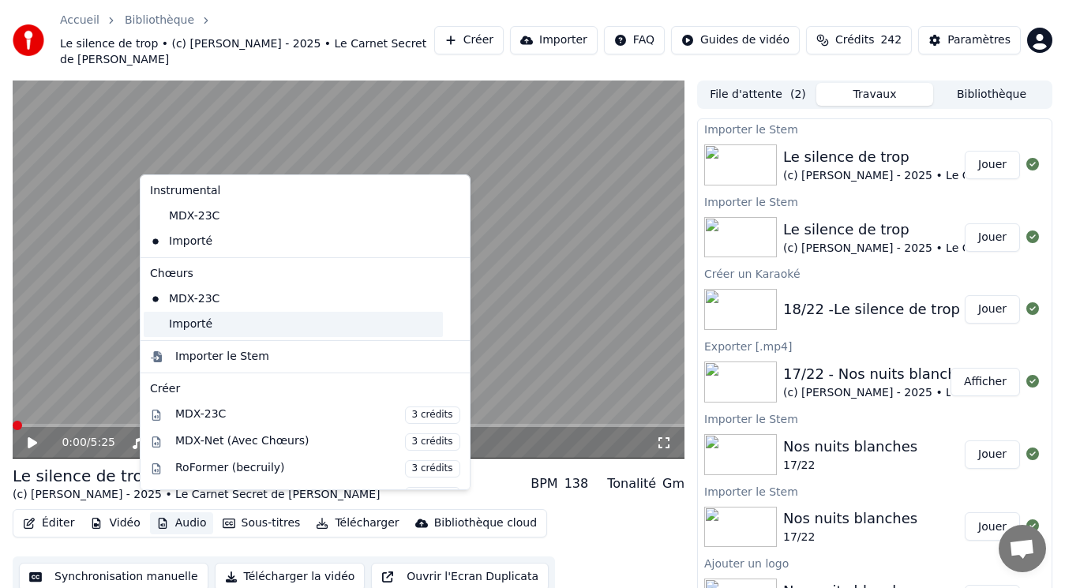
click at [218, 325] on div "Importé" at bounding box center [293, 324] width 299 height 25
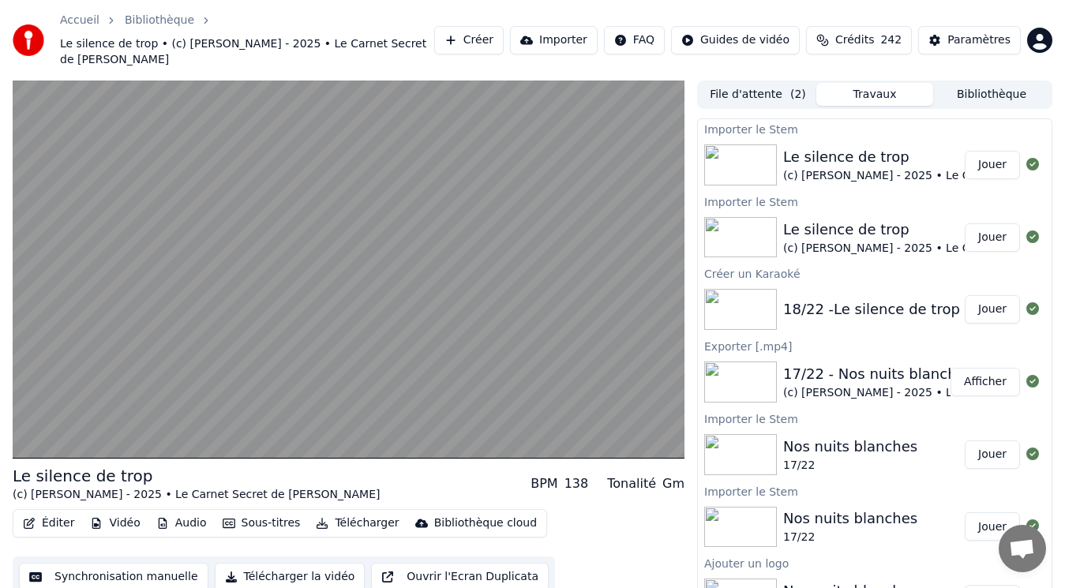
click at [983, 83] on button "Bibliothèque" at bounding box center [992, 94] width 117 height 23
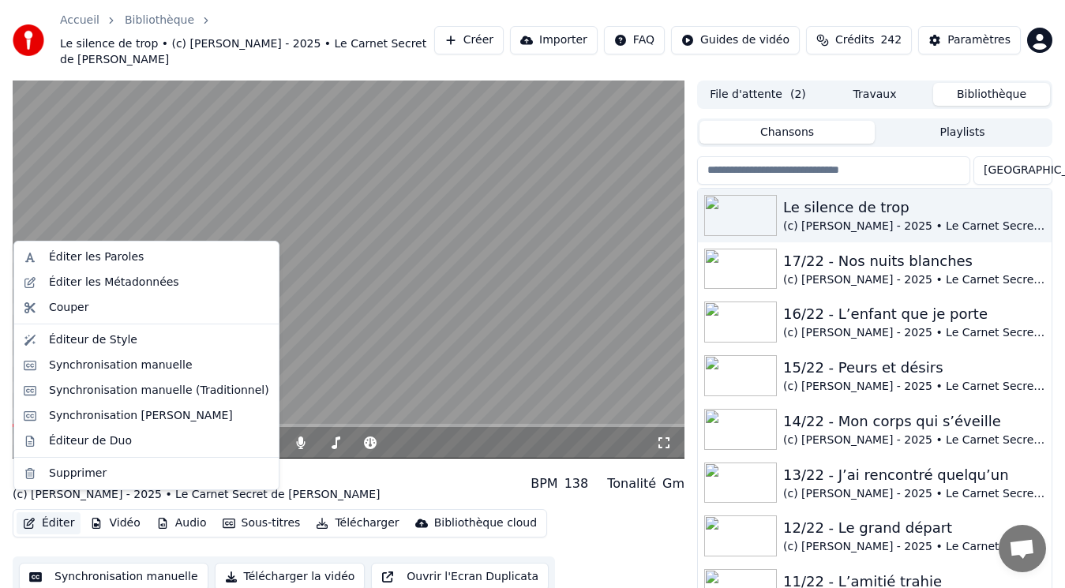
click at [49, 513] on button "Éditer" at bounding box center [49, 524] width 64 height 22
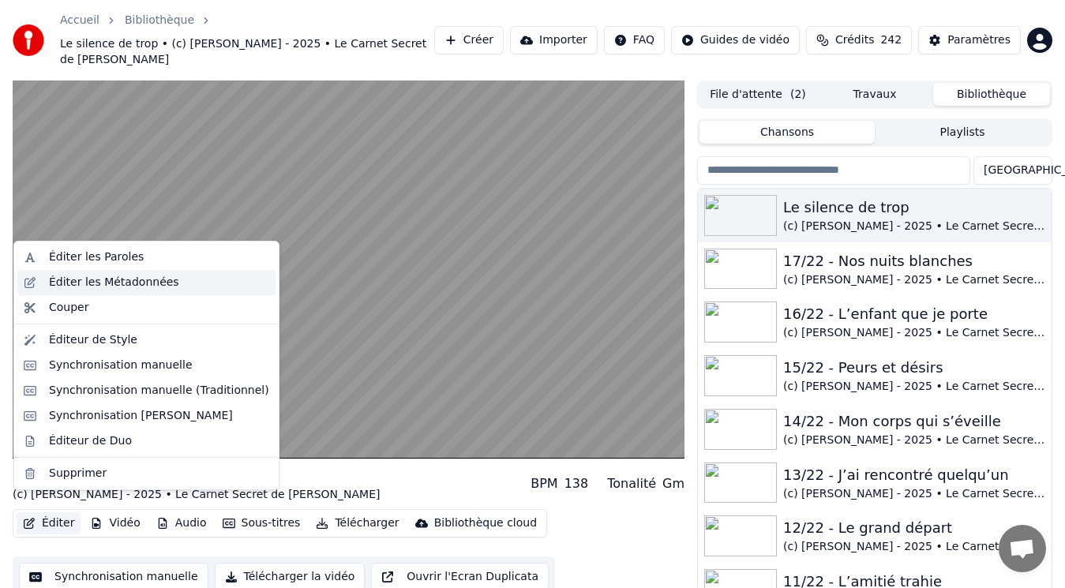
click at [117, 285] on div "Éditer les Métadonnées" at bounding box center [114, 283] width 130 height 16
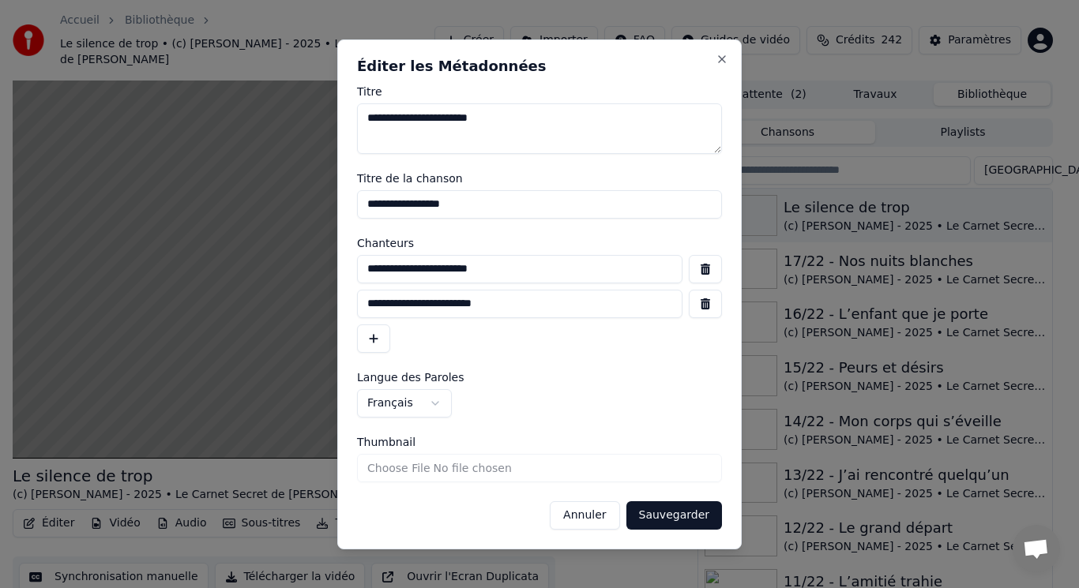
drag, startPoint x: 406, startPoint y: 118, endPoint x: 343, endPoint y: 119, distance: 63.2
click at [348, 119] on div "**********" at bounding box center [539, 294] width 404 height 510
click at [365, 205] on input "**********" at bounding box center [539, 204] width 365 height 28
paste input "*******"
type input "**********"
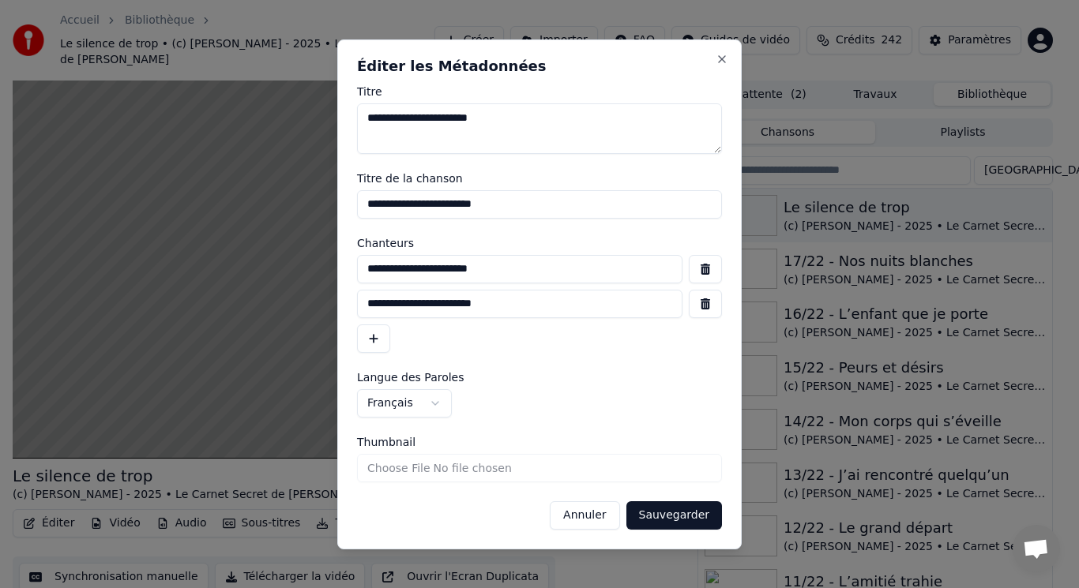
click at [692, 510] on button "Sauvegarder" at bounding box center [674, 516] width 96 height 28
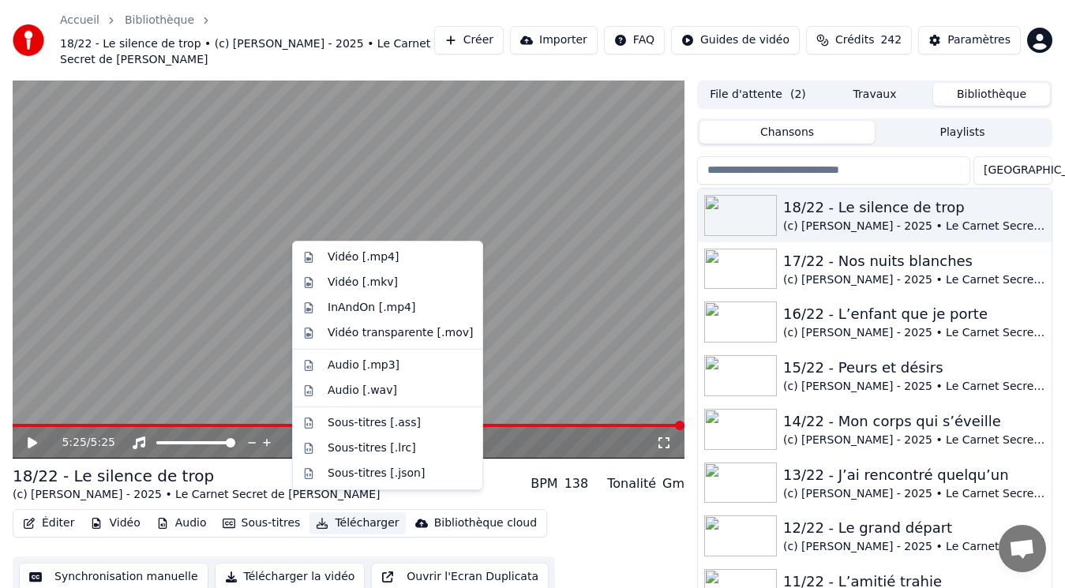
click at [336, 513] on button "Télécharger" at bounding box center [358, 524] width 96 height 22
click at [393, 260] on div "Vidéo [.mp4]" at bounding box center [400, 258] width 145 height 16
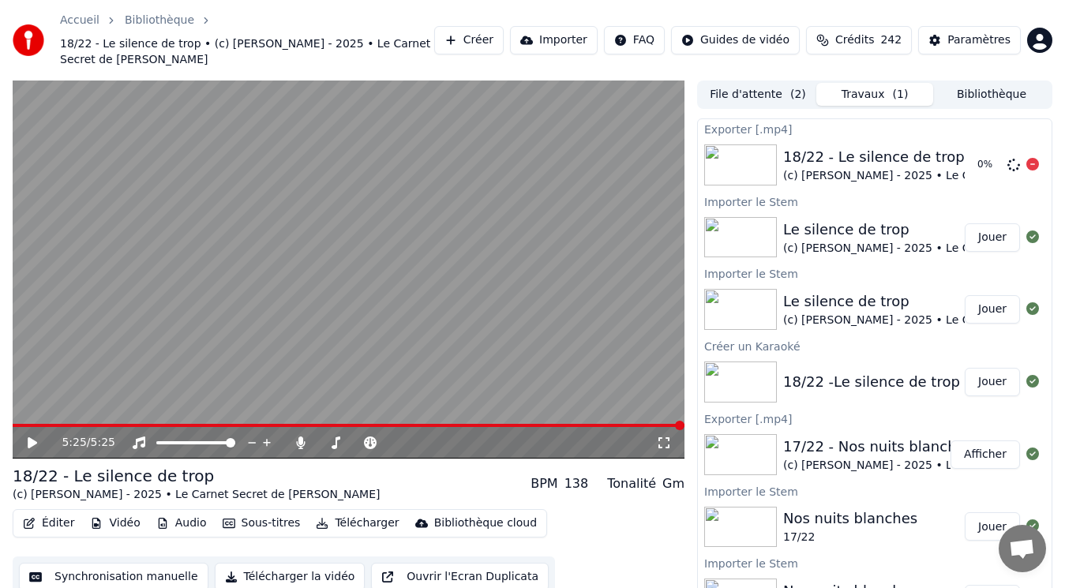
click at [1027, 156] on div at bounding box center [1033, 165] width 13 height 19
click at [1027, 158] on icon at bounding box center [1033, 164] width 13 height 13
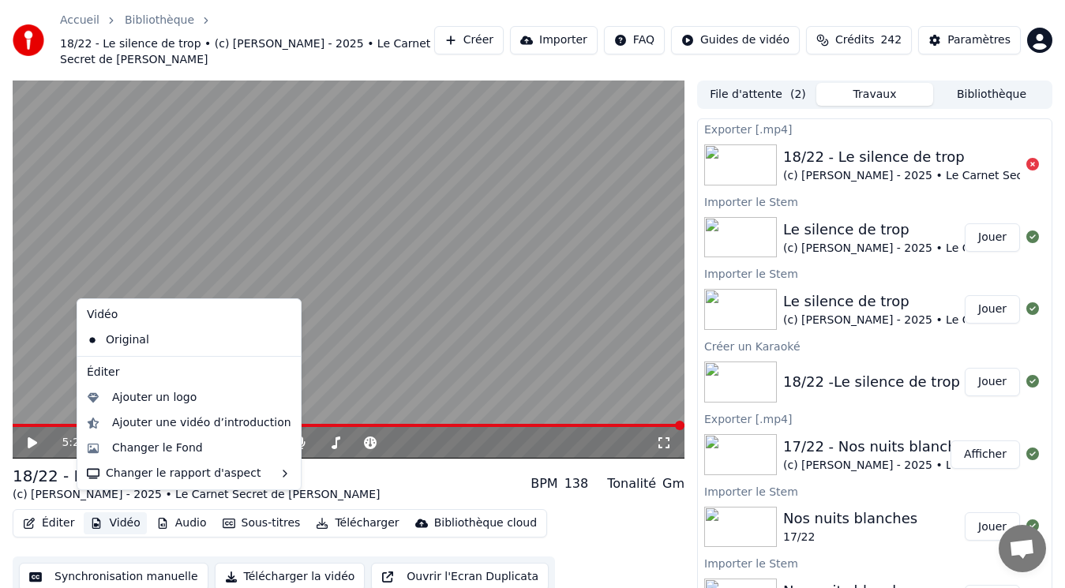
click at [110, 513] on button "Vidéo" at bounding box center [115, 524] width 62 height 22
click at [144, 400] on div "Ajouter un logo" at bounding box center [154, 398] width 85 height 16
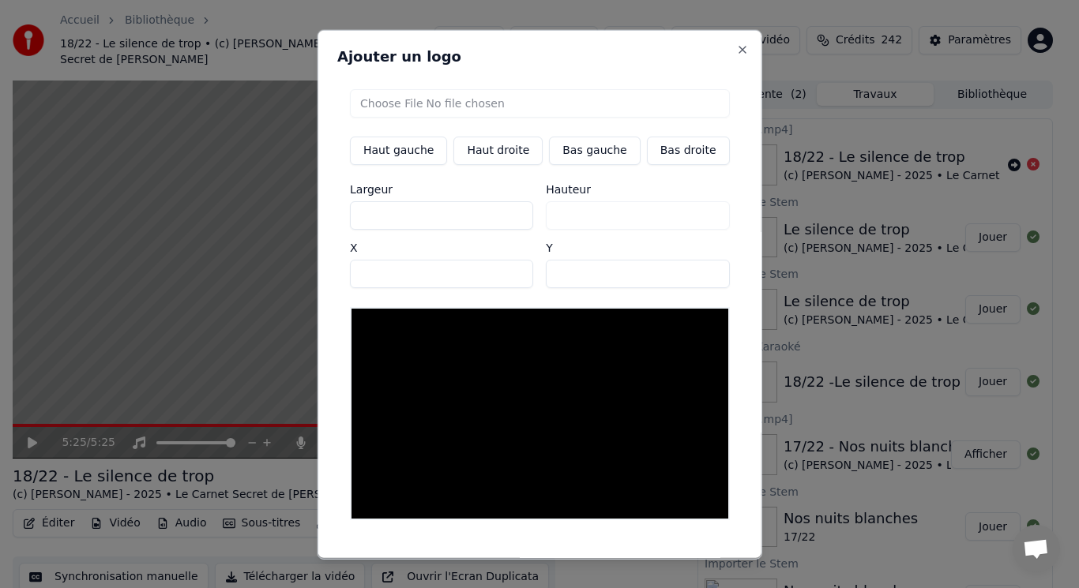
click at [408, 102] on input "file" at bounding box center [540, 102] width 380 height 28
type input "**********"
type input "***"
click at [579, 156] on button "Bas gauche" at bounding box center [594, 150] width 91 height 28
type input "***"
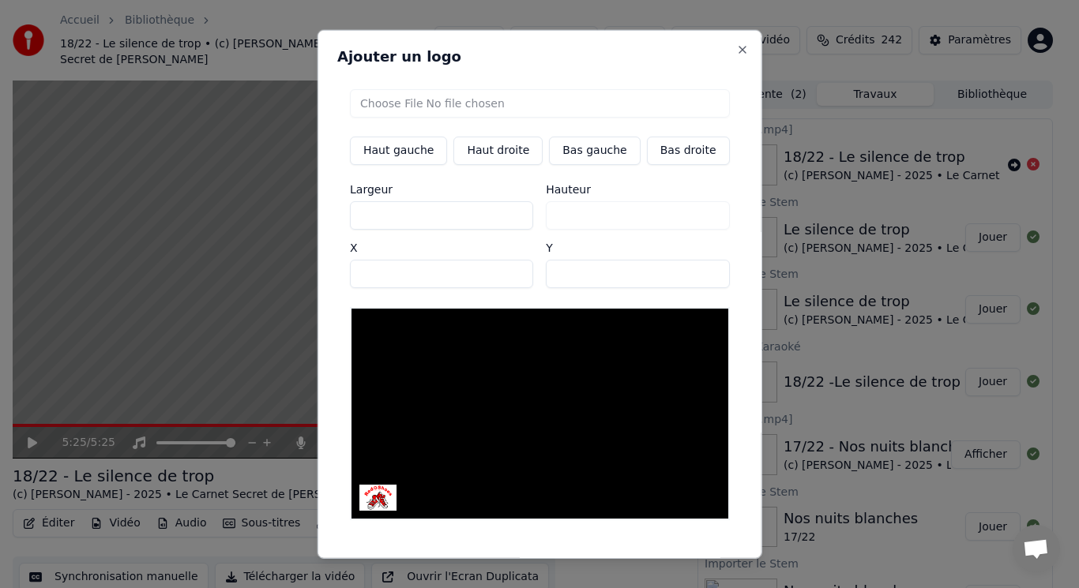
click at [652, 558] on button "Sauvegarder" at bounding box center [694, 572] width 96 height 28
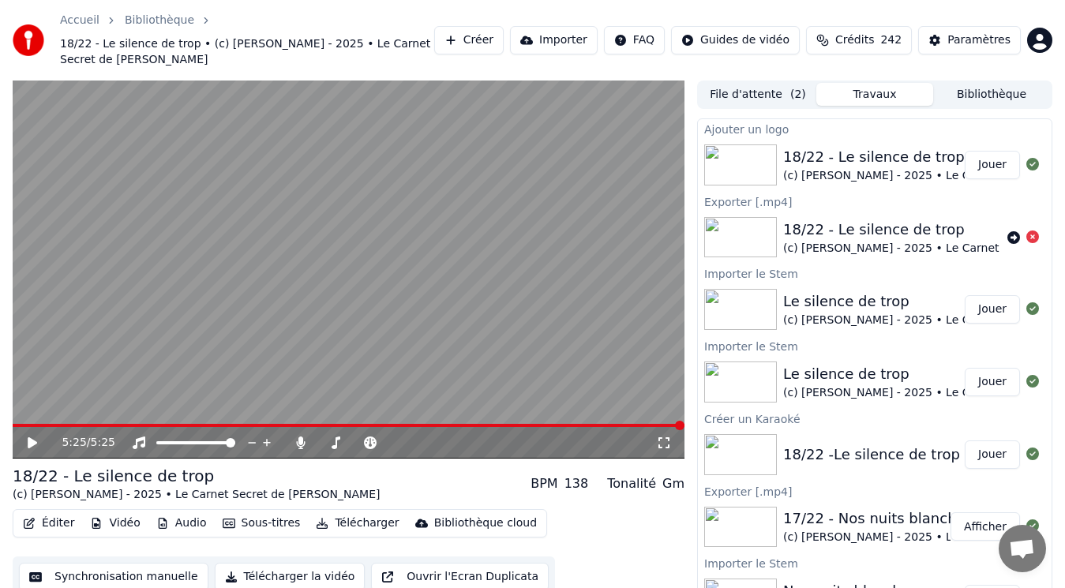
click at [919, 146] on div "18/22 - Le silence de trop" at bounding box center [967, 157] width 367 height 22
click at [987, 154] on button "Jouer" at bounding box center [992, 165] width 55 height 28
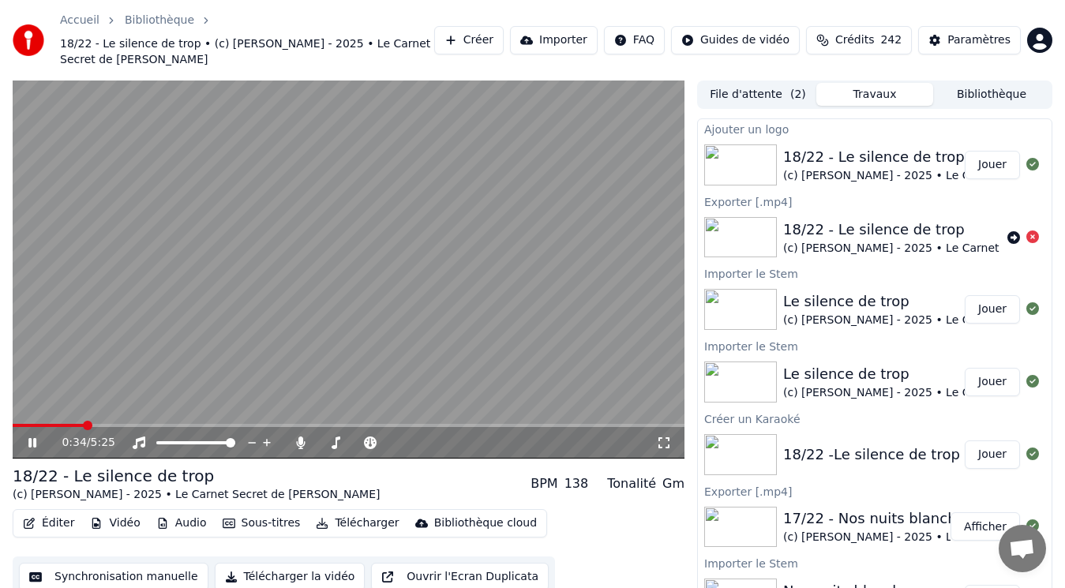
click at [460, 292] on video at bounding box center [349, 270] width 672 height 378
click at [340, 513] on button "Télécharger" at bounding box center [358, 524] width 96 height 22
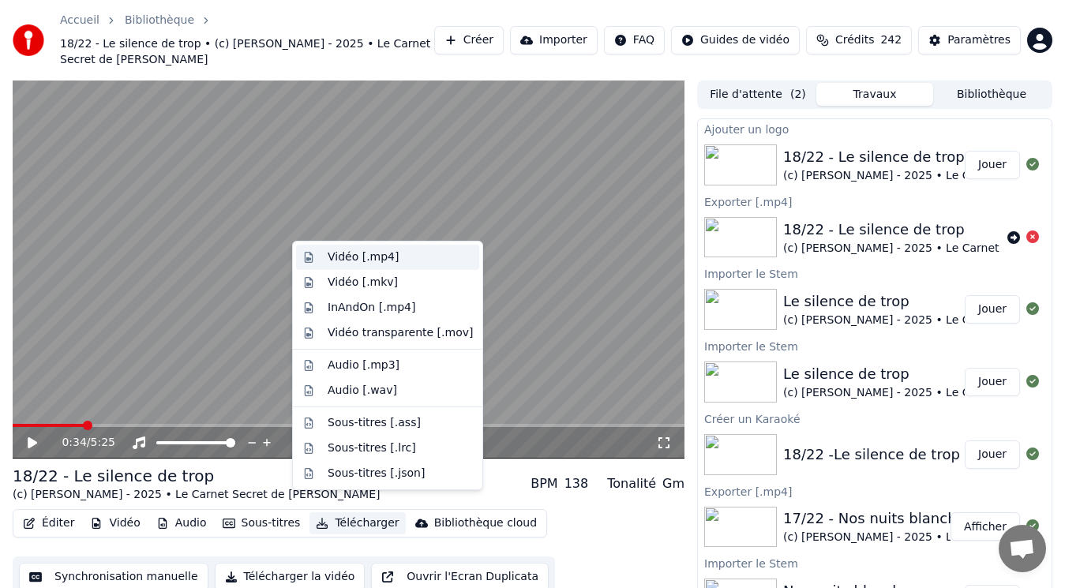
click at [360, 257] on div "Vidéo [.mp4]" at bounding box center [363, 258] width 71 height 16
